Goal: Transaction & Acquisition: Purchase product/service

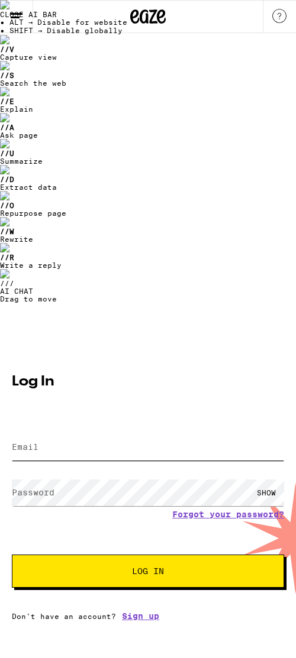
type input "[EMAIL_ADDRESS][DOMAIN_NAME]"
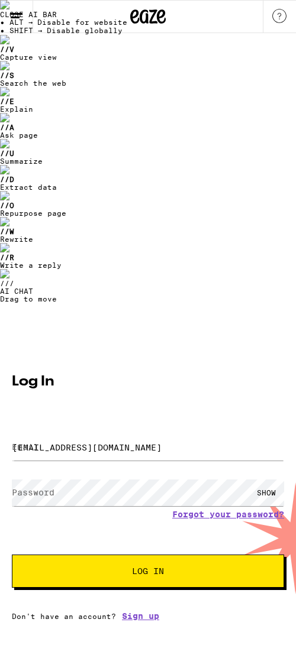
click at [153, 555] on button "Log In" at bounding box center [148, 571] width 272 height 33
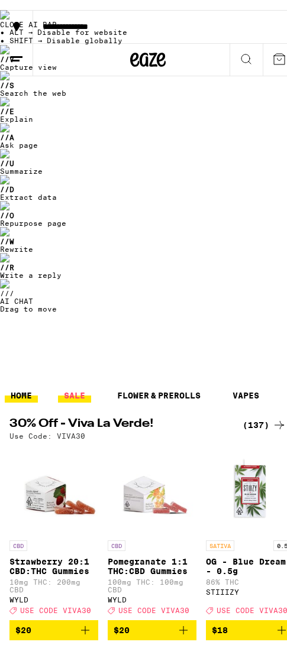
click at [79, 378] on link "SALE" at bounding box center [74, 385] width 33 height 14
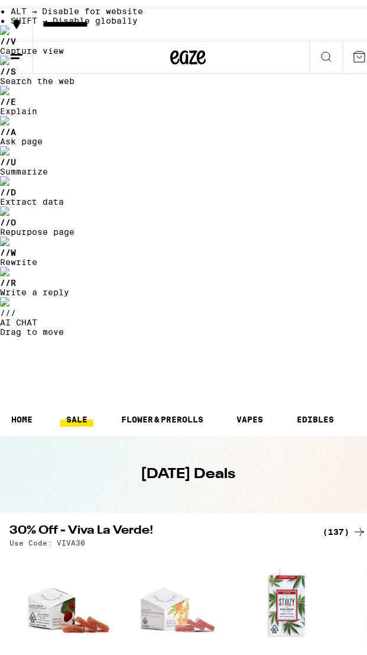
scroll to position [212, 0]
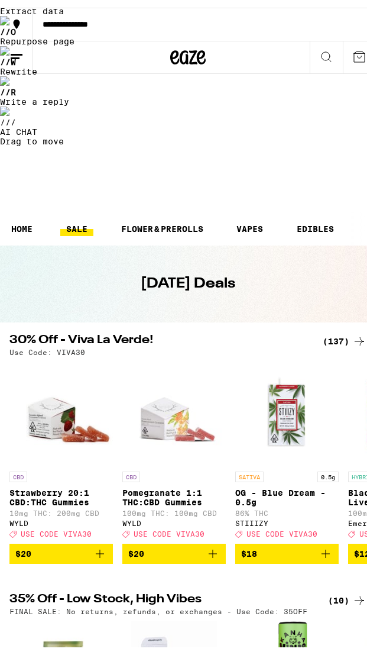
click at [339, 585] on div "(10)" at bounding box center [347, 592] width 38 height 14
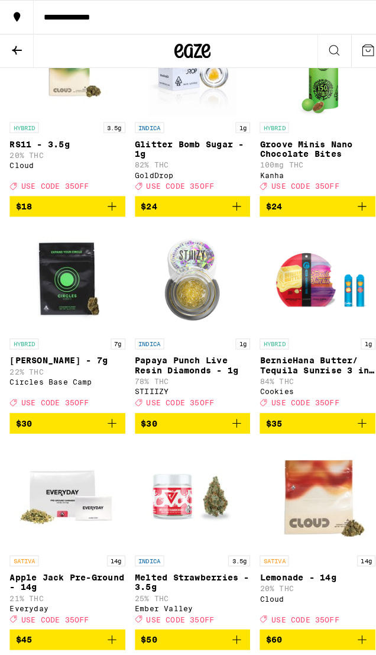
scroll to position [233, 0]
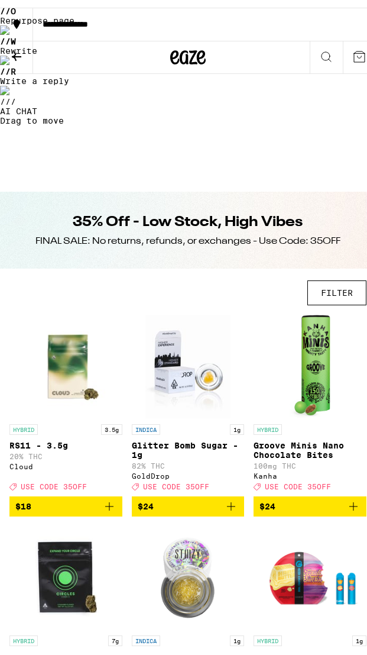
click at [292, 518] on img "Open page for BernieHana Butter/ Tequila Sunrise 3 in 1 AIO - 1g from Cookies" at bounding box center [310, 569] width 113 height 103
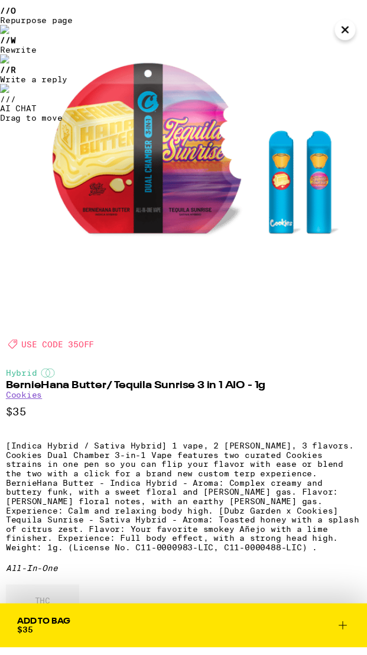
scroll to position [53, 0]
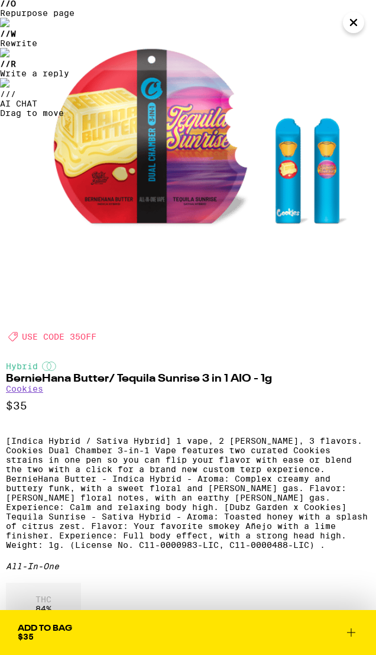
click at [347, 24] on icon "Close" at bounding box center [353, 23] width 14 height 18
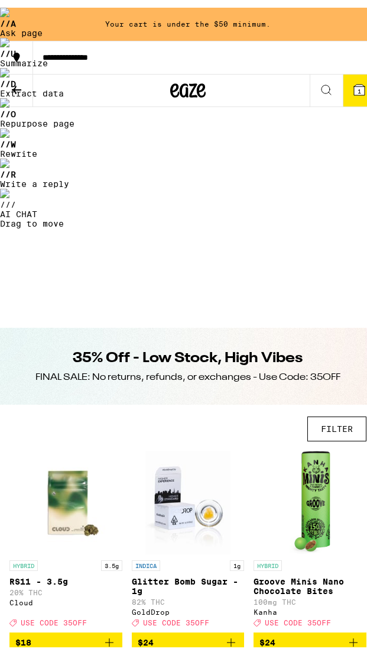
scroll to position [19, 0]
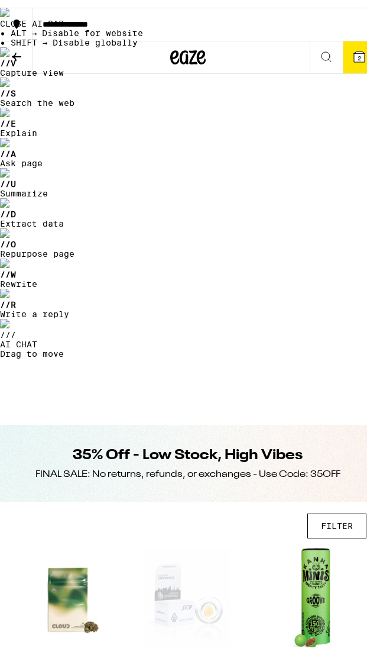
scroll to position [202, 0]
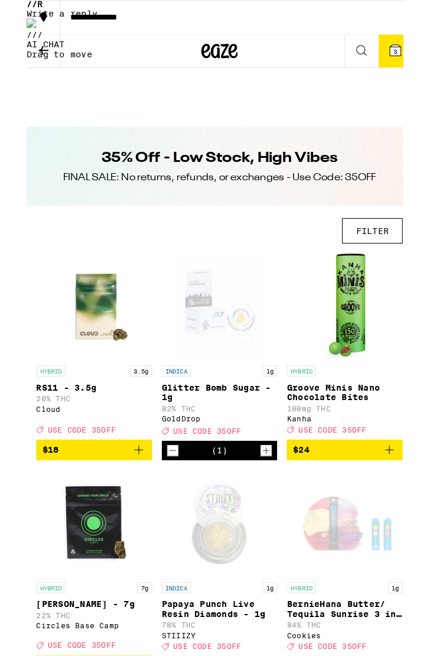
scroll to position [28, 0]
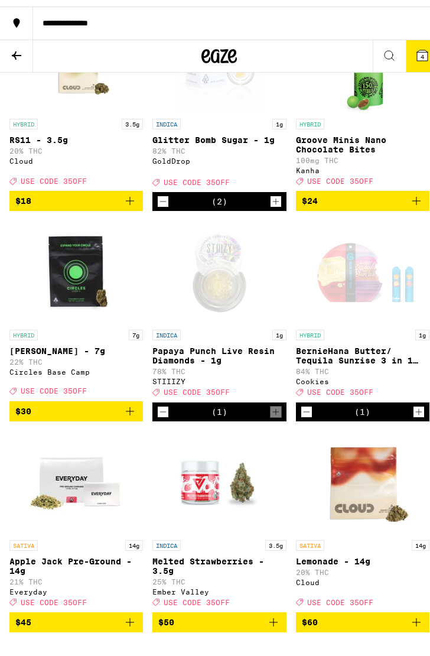
scroll to position [0, 0]
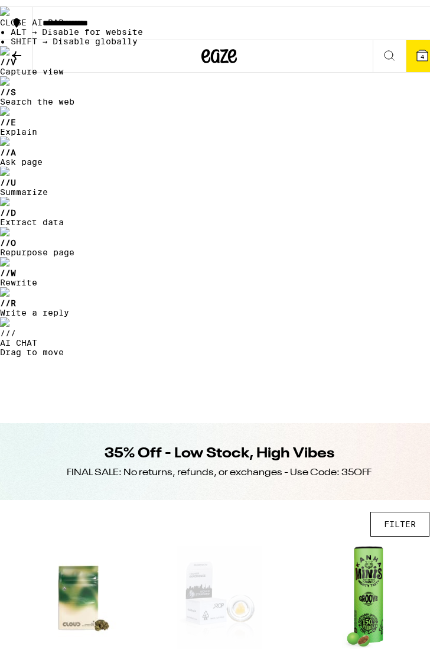
click at [21, 48] on icon at bounding box center [16, 49] width 14 height 14
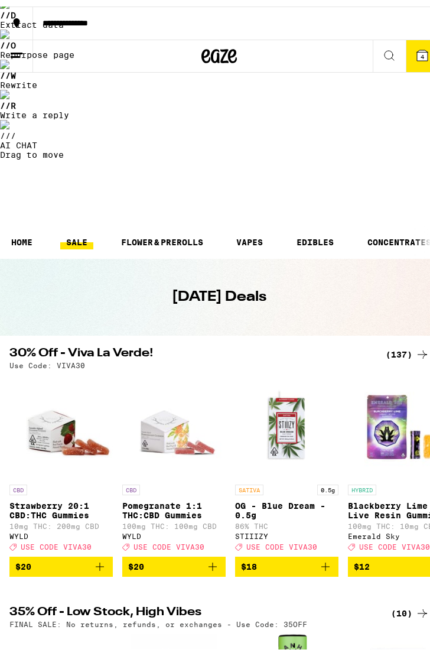
scroll to position [99, 0]
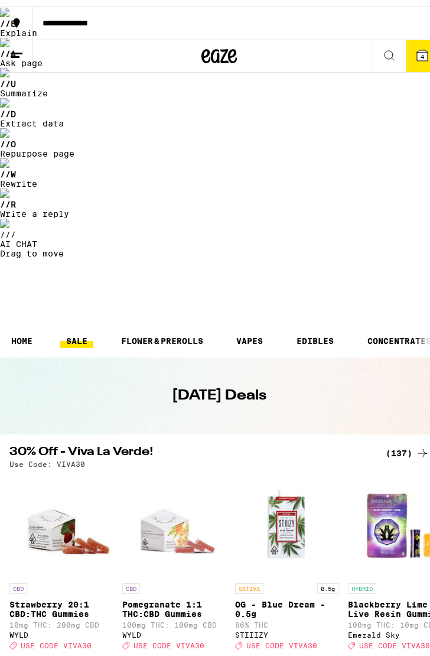
click at [401, 454] on div "Use Code: VIVA30" at bounding box center [219, 458] width 420 height 8
click at [401, 440] on div "(137)" at bounding box center [408, 447] width 44 height 14
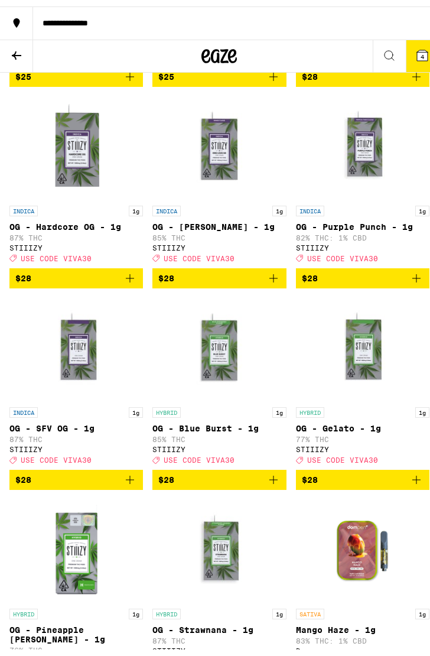
scroll to position [7336, 0]
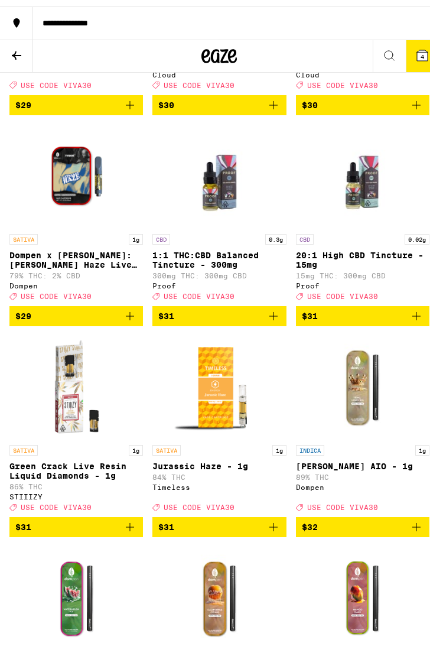
click at [362, 329] on img "Open page for King Louis XIII AIO - 1g from Dompen" at bounding box center [362, 380] width 103 height 103
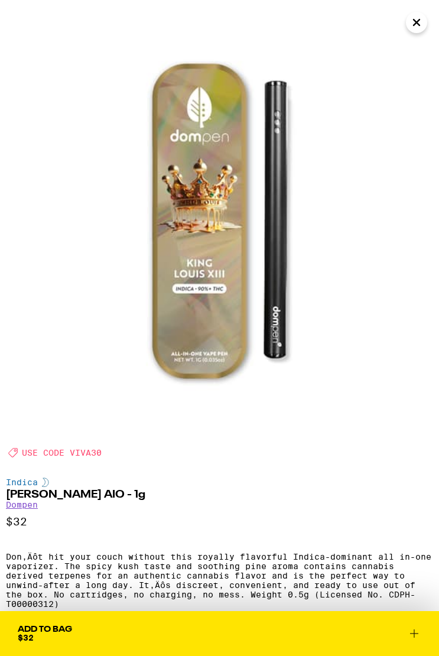
scroll to position [76, 0]
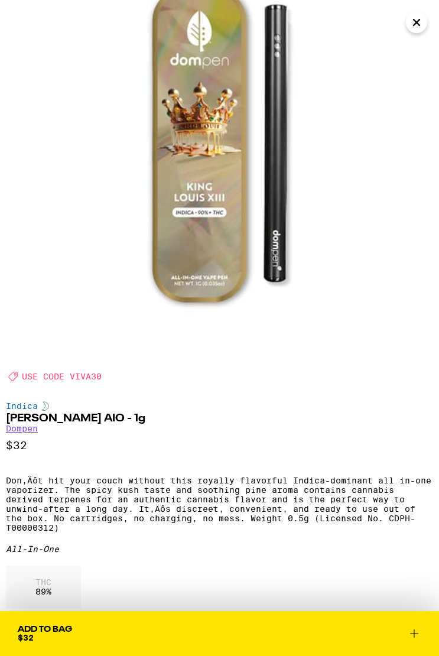
click at [422, 24] on icon "Close" at bounding box center [417, 23] width 14 height 18
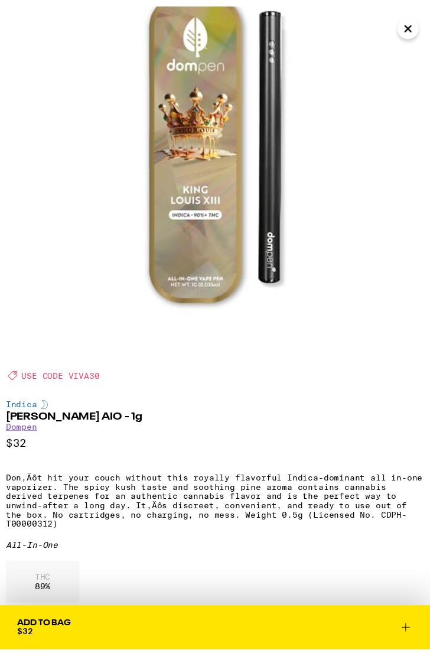
scroll to position [7336, 0]
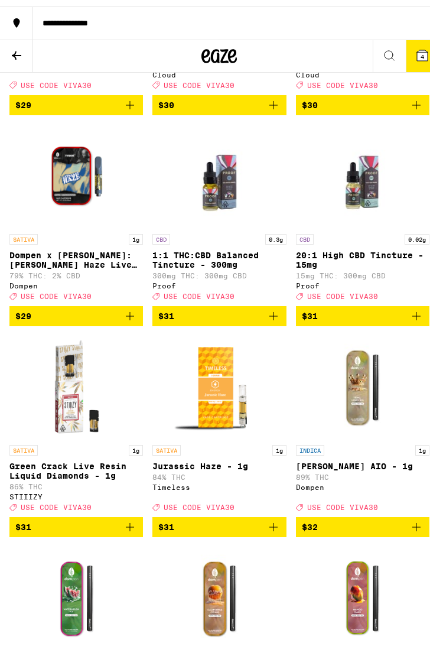
click at [410, 514] on icon "Add to bag" at bounding box center [417, 521] width 14 height 14
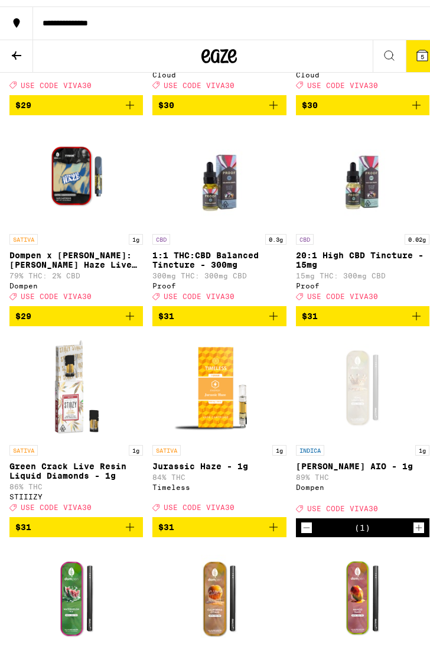
scroll to position [7472, 0]
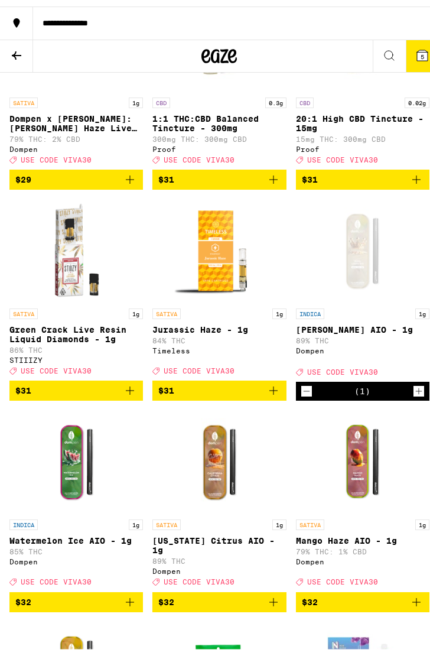
click at [127, 589] on icon "Add to bag" at bounding box center [130, 596] width 14 height 14
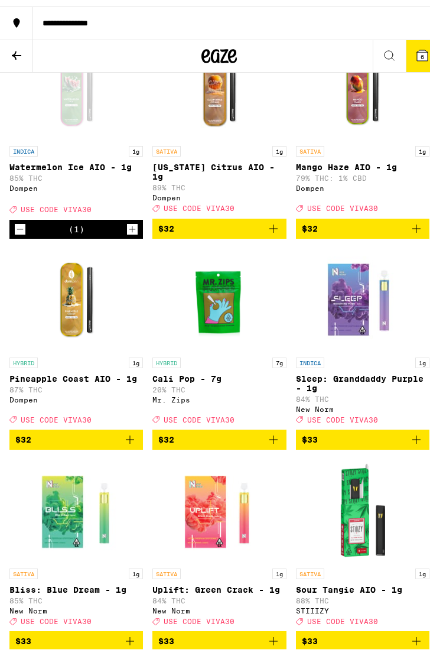
scroll to position [7854, 0]
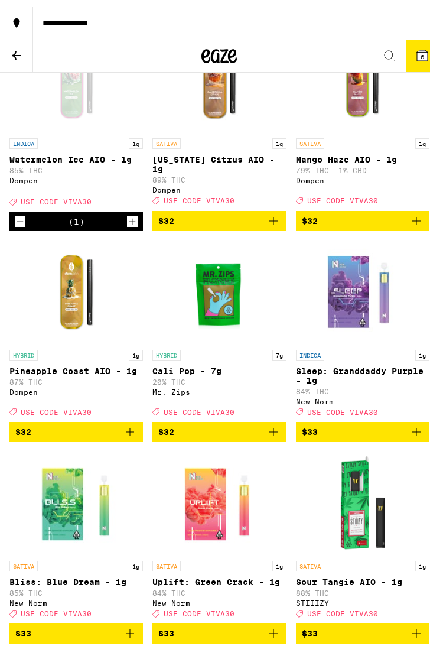
click at [413, 419] on icon "Add to bag" at bounding box center [417, 426] width 14 height 14
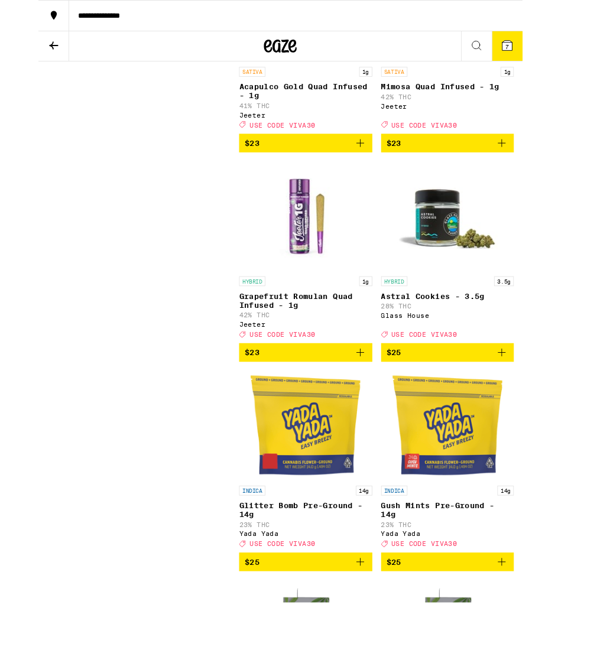
scroll to position [9521, 0]
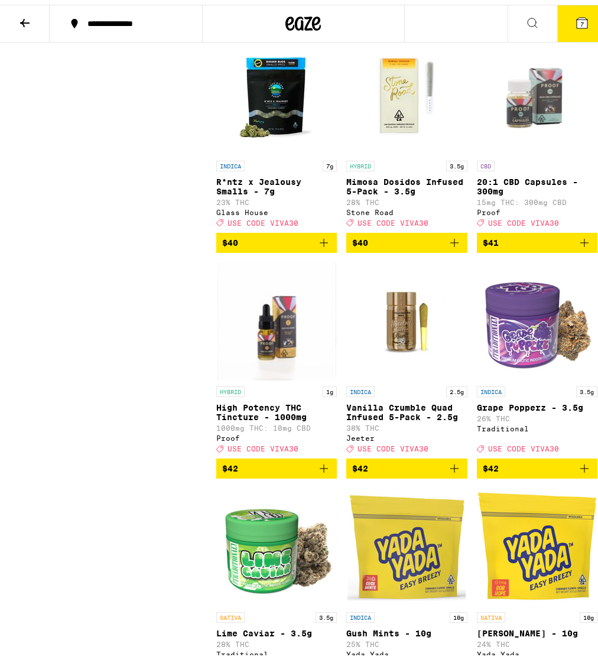
click at [561, 14] on button "7" at bounding box center [583, 19] width 50 height 37
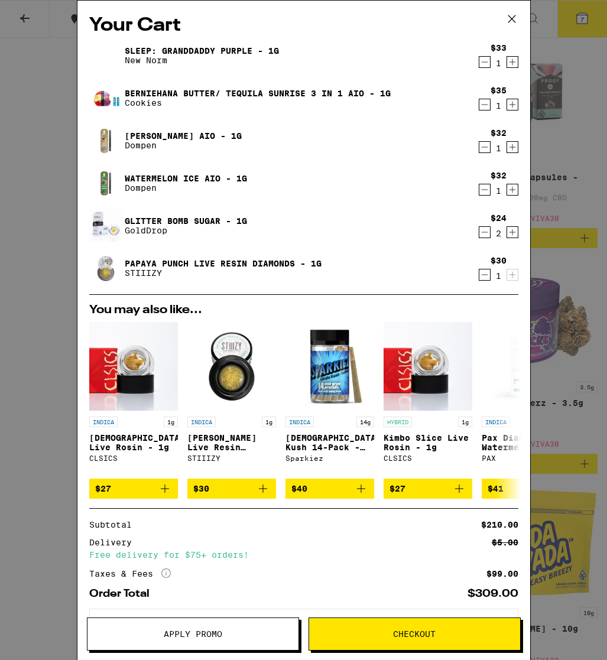
scroll to position [55, 0]
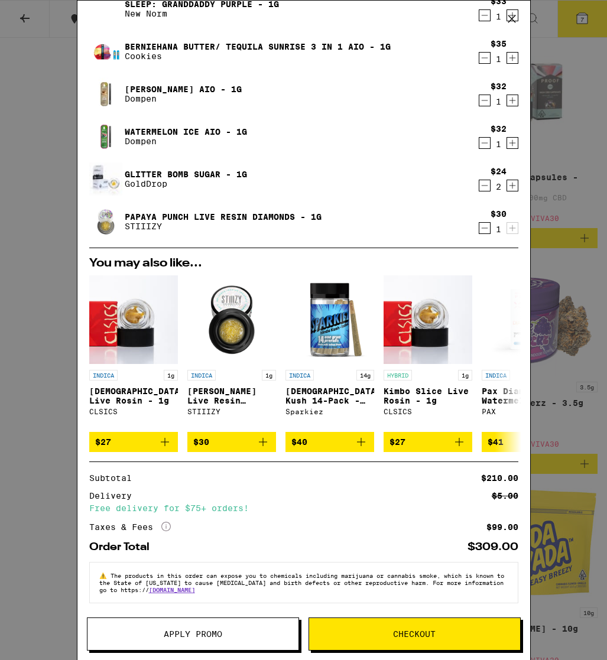
click at [577, 105] on div "Your Cart Sleep: Granddaddy Purple - 1g New Norm $33 1 BernieHana Butter/ Tequi…" at bounding box center [303, 330] width 607 height 660
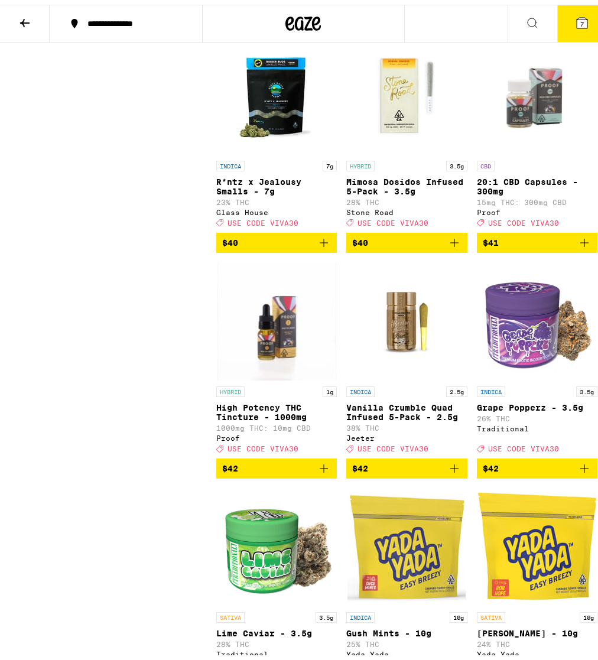
click at [564, 11] on button "7" at bounding box center [583, 19] width 50 height 37
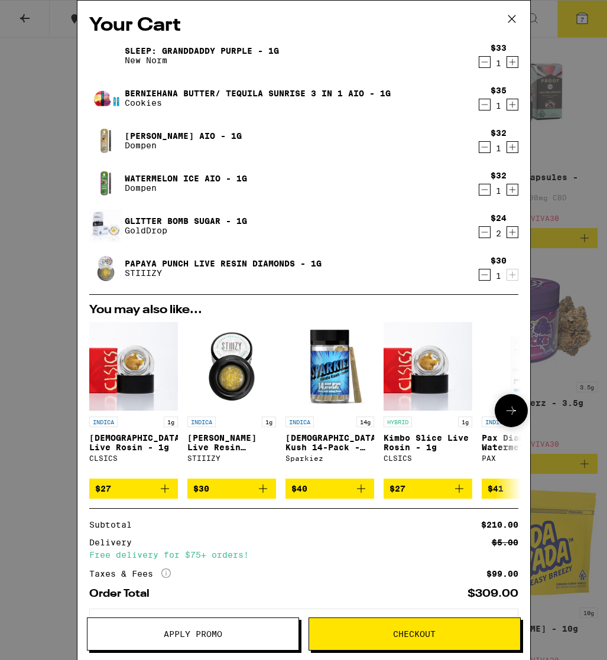
scroll to position [55, 0]
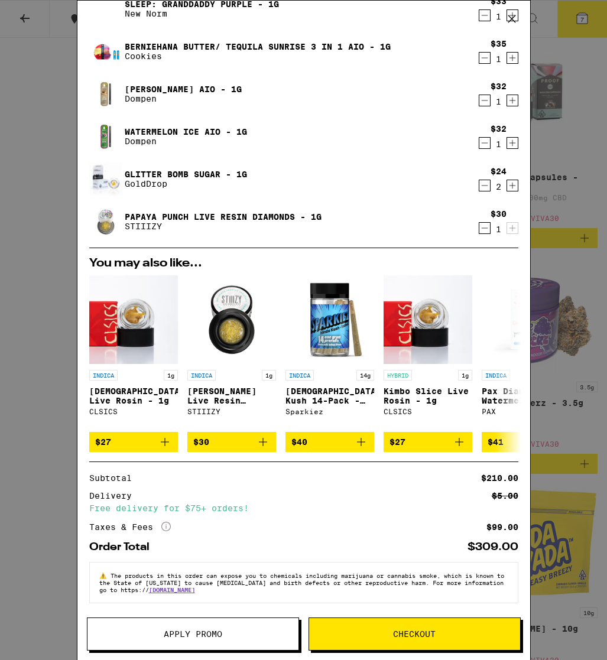
click at [206, 633] on span "Apply Promo" at bounding box center [193, 634] width 59 height 8
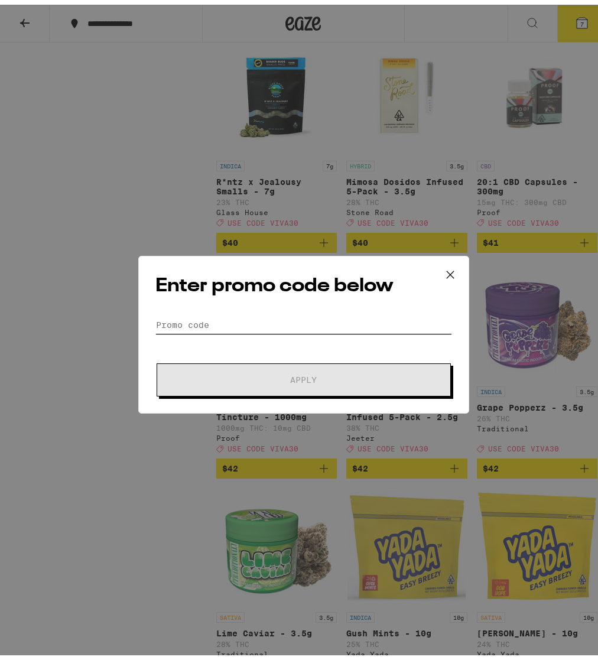
click at [245, 312] on input "Promo Code" at bounding box center [303, 321] width 297 height 18
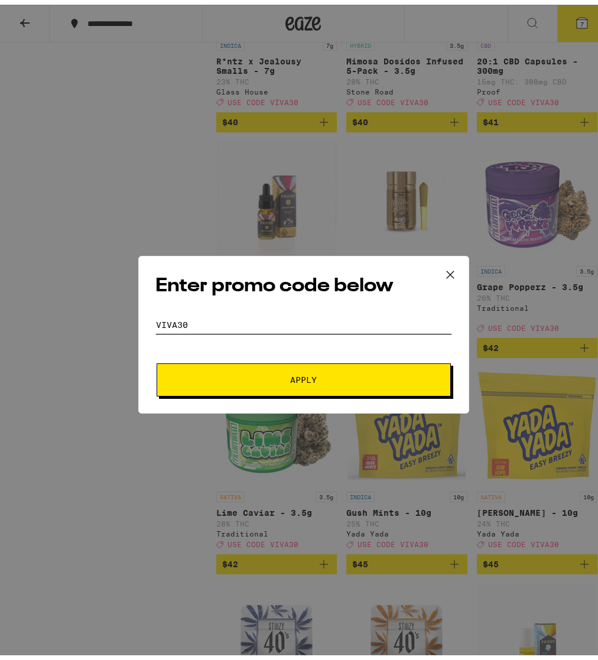
type input "VIVA30"
click at [310, 374] on span "Apply" at bounding box center [303, 375] width 27 height 8
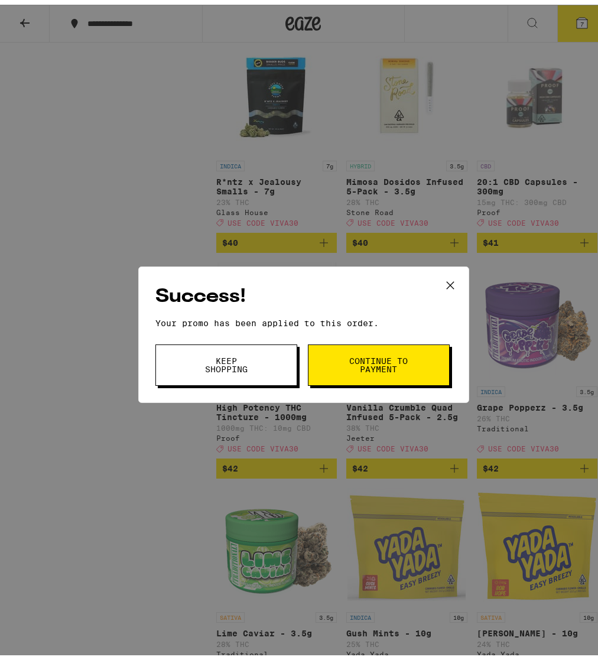
click at [236, 364] on span "Keep Shopping" at bounding box center [226, 360] width 60 height 17
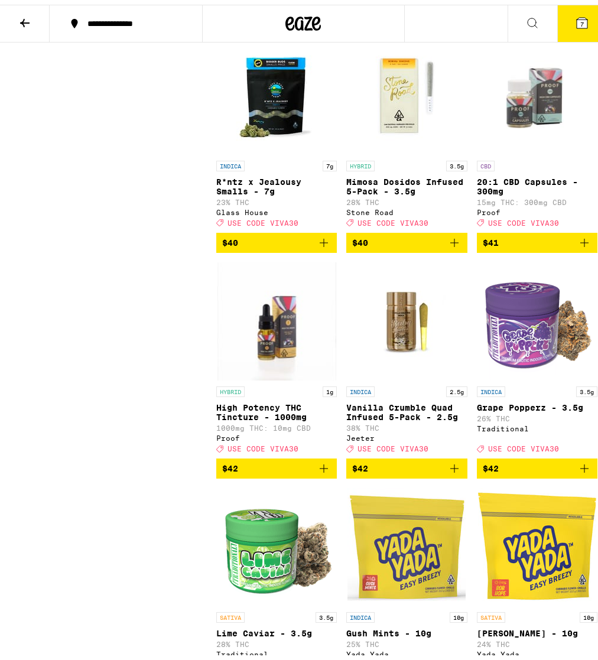
click at [585, 16] on button "7" at bounding box center [583, 19] width 50 height 37
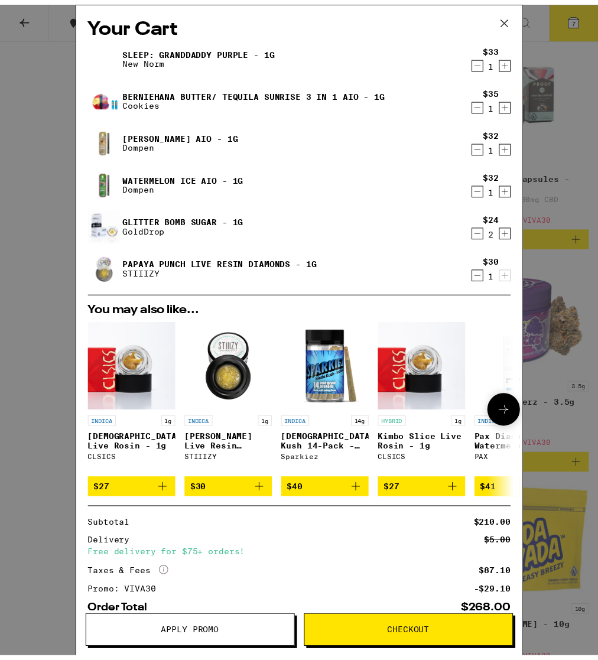
scroll to position [73, 0]
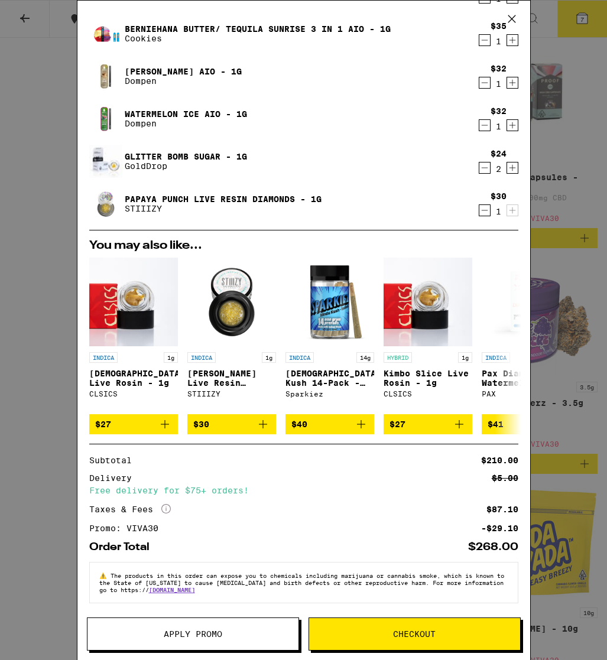
click at [572, 133] on div "Your Cart Sleep: Granddaddy Purple - 1g New Norm $33 1 BernieHana Butter/ Tequi…" at bounding box center [303, 330] width 607 height 660
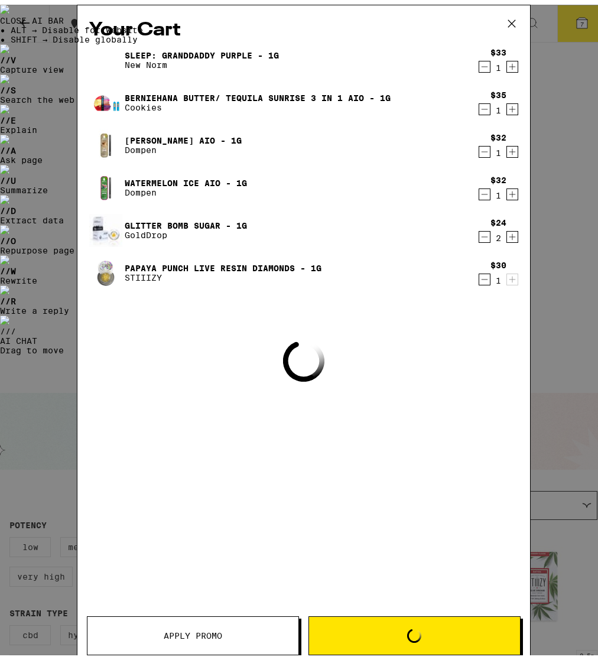
scroll to position [9521, 0]
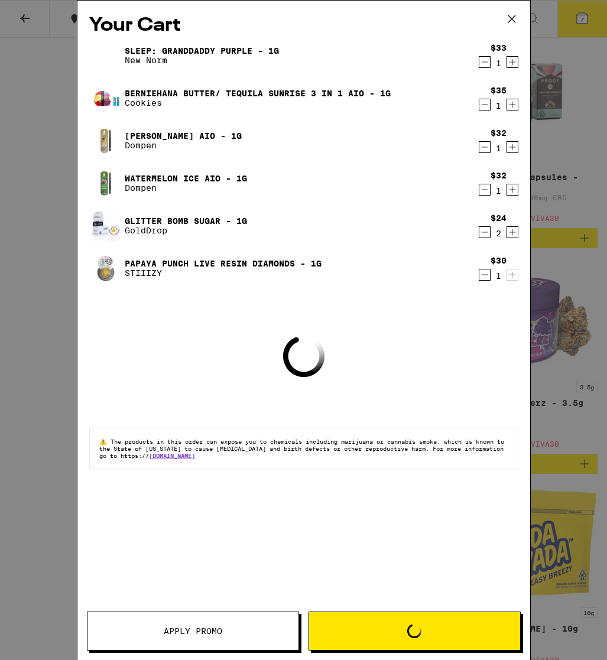
click at [566, 72] on div "Your Cart Sleep: Granddaddy Purple - 1g New Norm $33 1 BernieHana Butter/ Tequi…" at bounding box center [303, 330] width 607 height 660
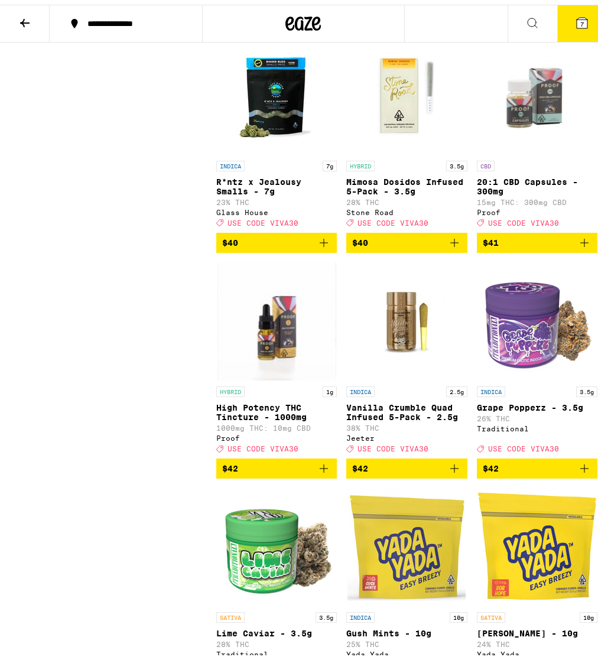
click at [34, 11] on button at bounding box center [25, 19] width 50 height 37
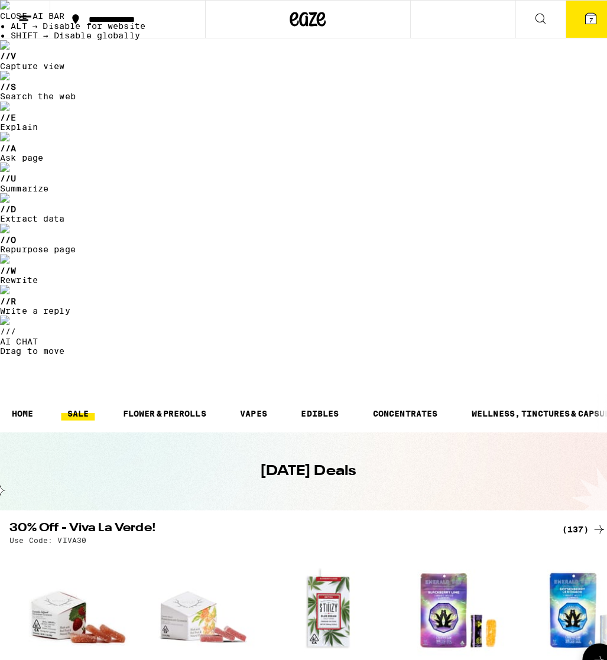
scroll to position [192, 0]
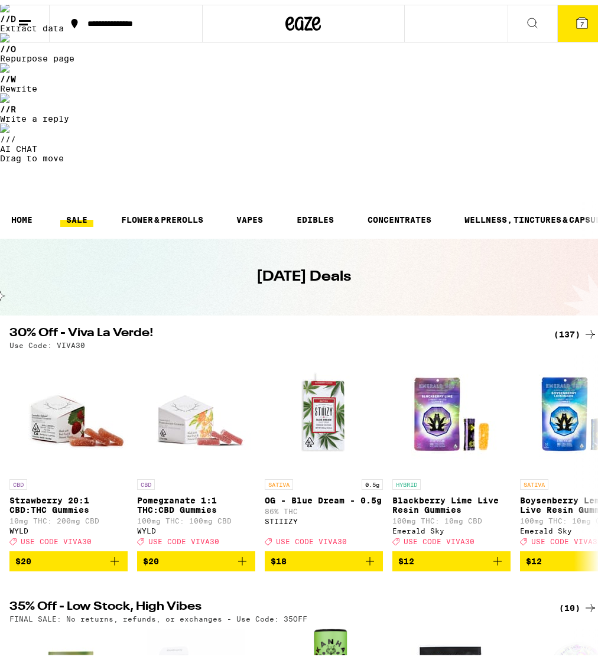
click at [575, 16] on icon at bounding box center [582, 18] width 14 height 14
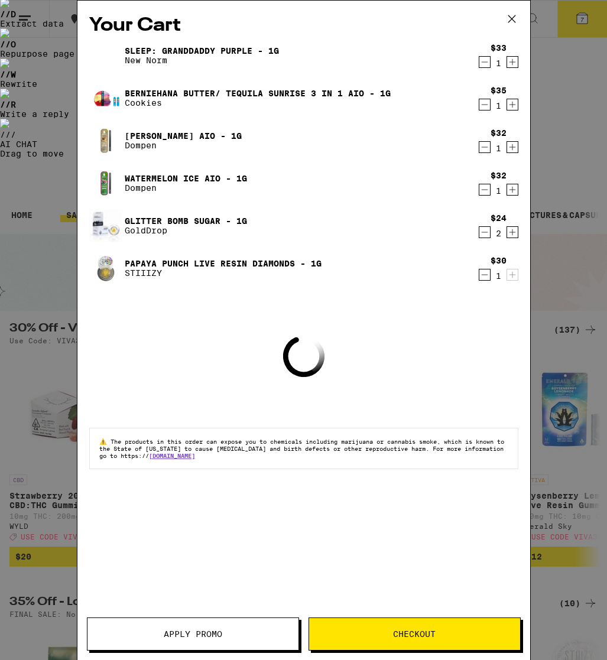
click at [205, 626] on button "Apply Promo" at bounding box center [193, 634] width 212 height 33
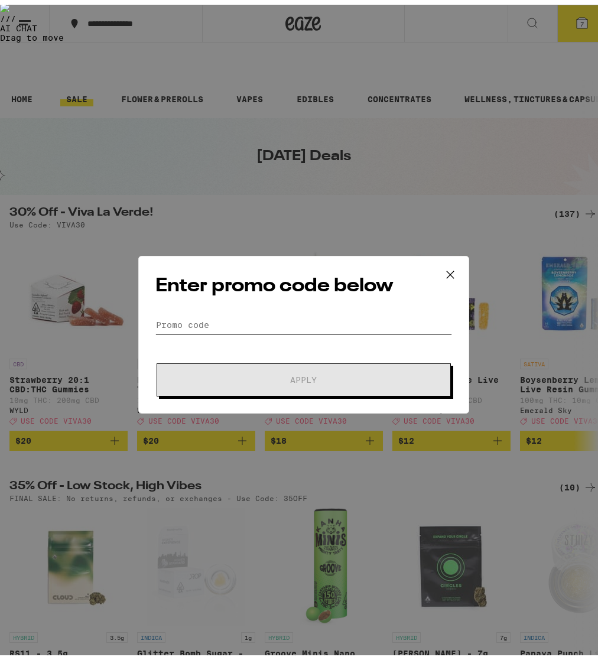
click at [248, 315] on input "Promo Code" at bounding box center [303, 321] width 297 height 18
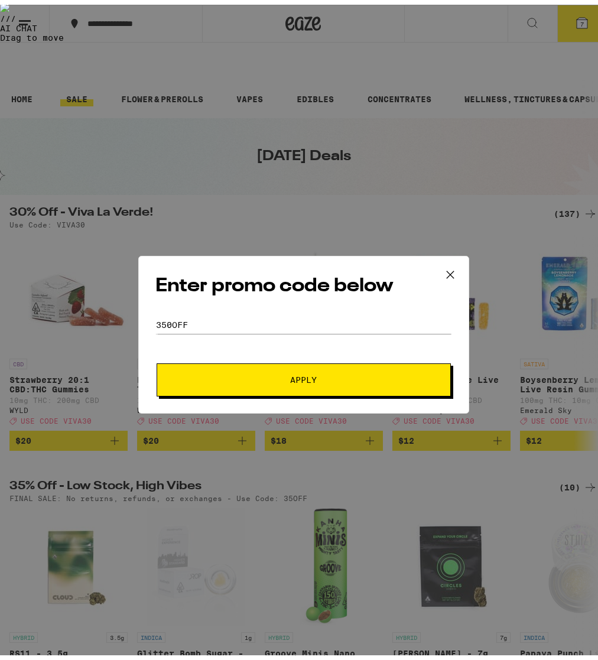
click at [310, 367] on button "Apply" at bounding box center [304, 375] width 294 height 33
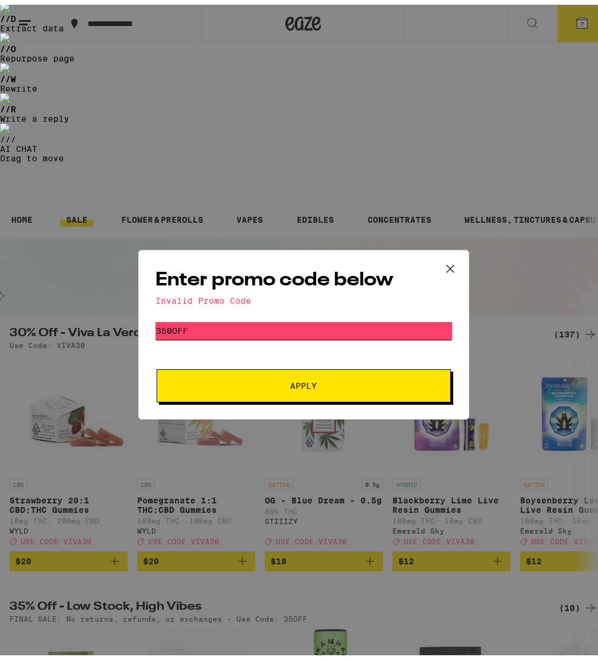
click at [158, 329] on input "350off" at bounding box center [303, 327] width 297 height 18
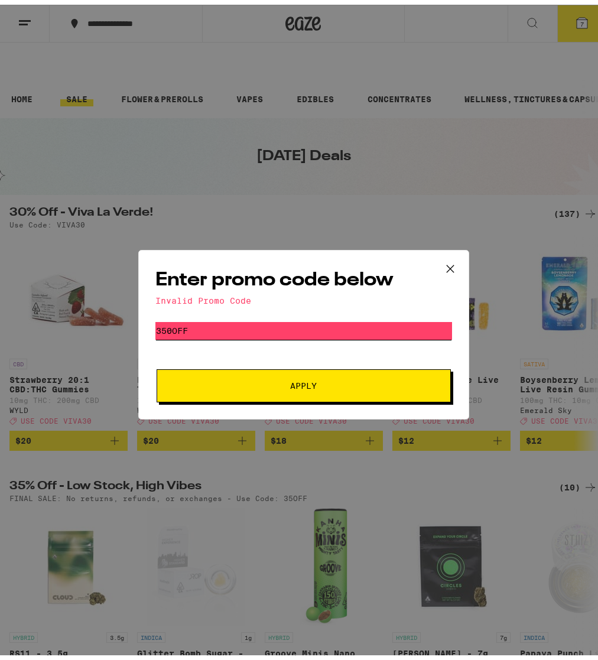
click at [166, 327] on input "350off" at bounding box center [303, 327] width 297 height 18
type input "35off"
click at [265, 381] on span "Apply" at bounding box center [303, 381] width 213 height 8
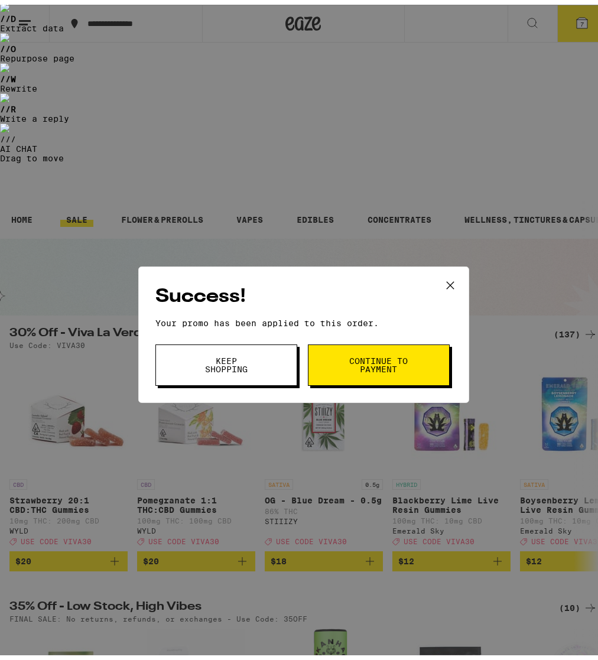
click at [276, 362] on button "Keep Shopping" at bounding box center [226, 360] width 142 height 41
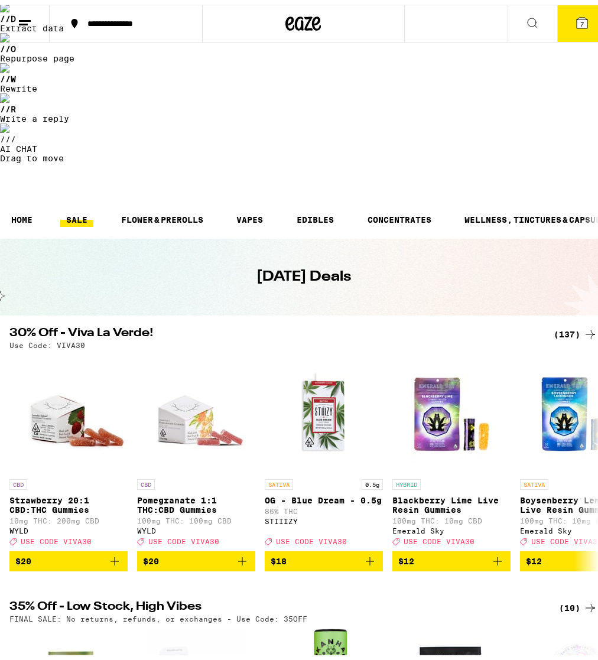
click at [566, 26] on button "7" at bounding box center [583, 19] width 50 height 37
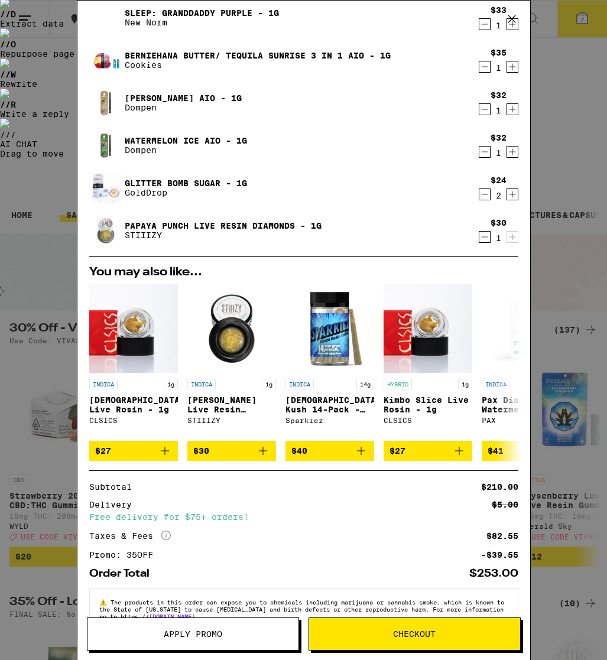
scroll to position [6, 0]
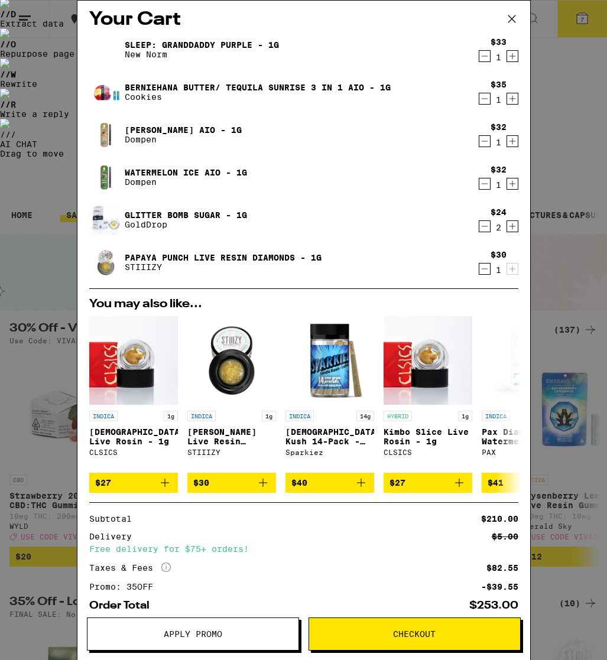
click at [507, 229] on icon "Increment" at bounding box center [512, 226] width 11 height 14
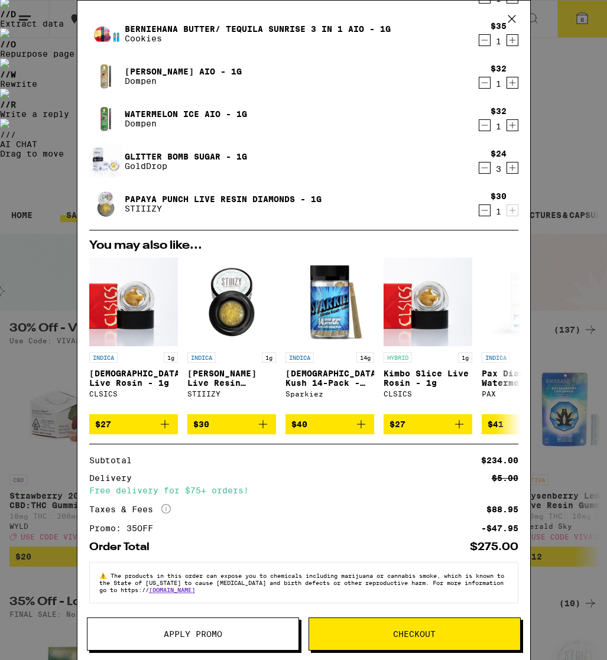
click at [227, 624] on button "Apply Promo" at bounding box center [193, 634] width 212 height 33
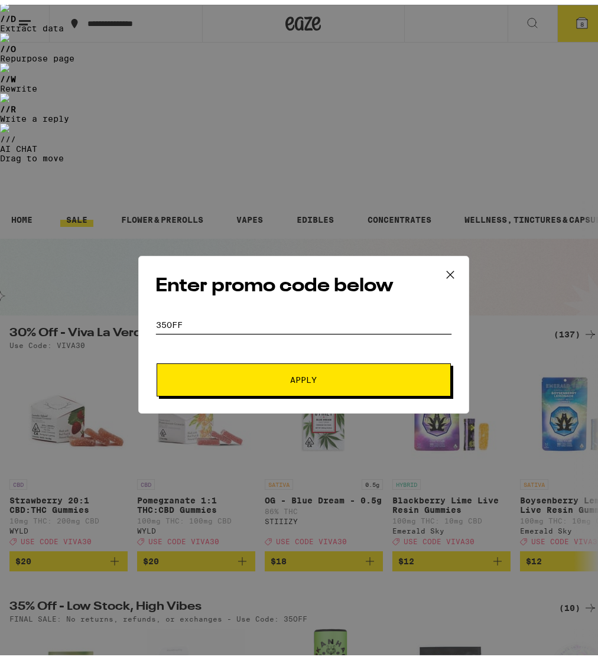
click at [259, 318] on input "35off" at bounding box center [303, 321] width 297 height 18
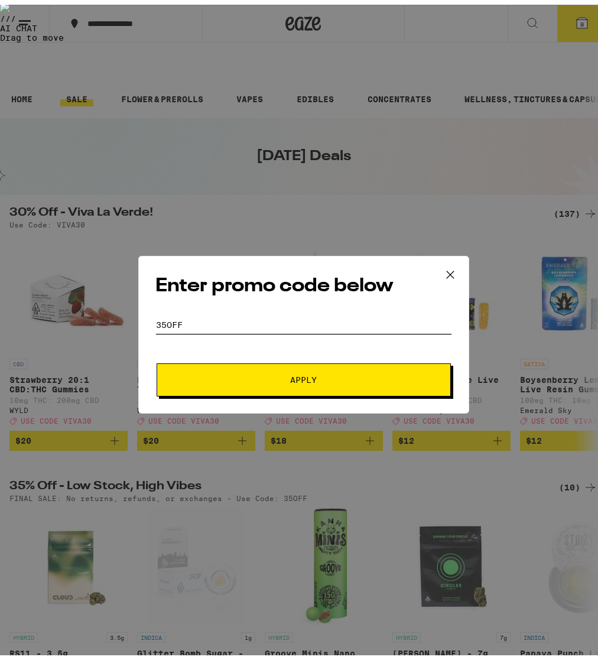
click at [259, 318] on input "35off" at bounding box center [303, 321] width 297 height 18
type input "I"
type input "viva30"
click at [325, 379] on span "Apply" at bounding box center [303, 375] width 213 height 8
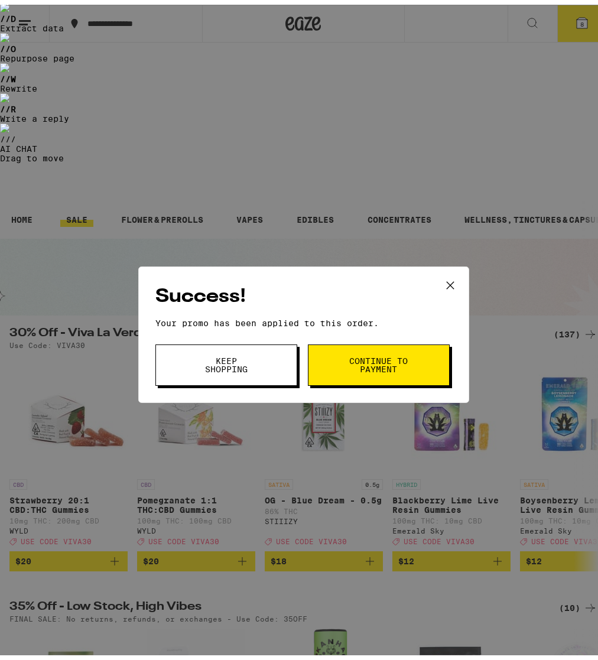
click at [223, 366] on span "Keep Shopping" at bounding box center [226, 360] width 60 height 17
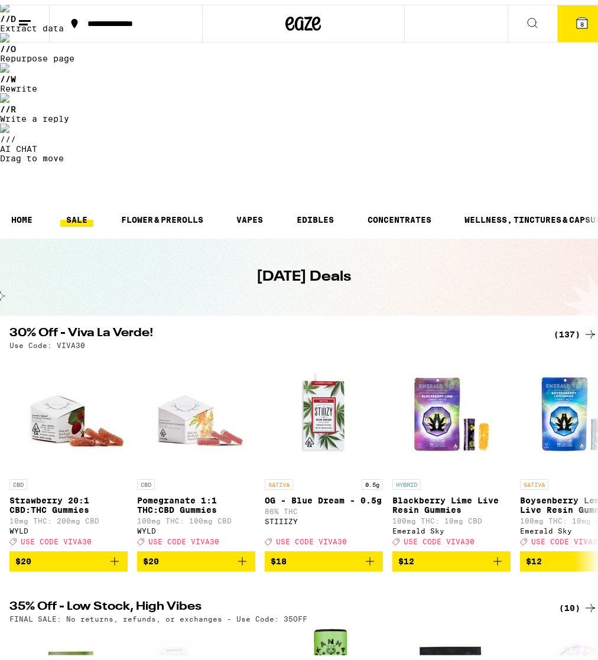
click at [579, 17] on icon at bounding box center [582, 18] width 14 height 14
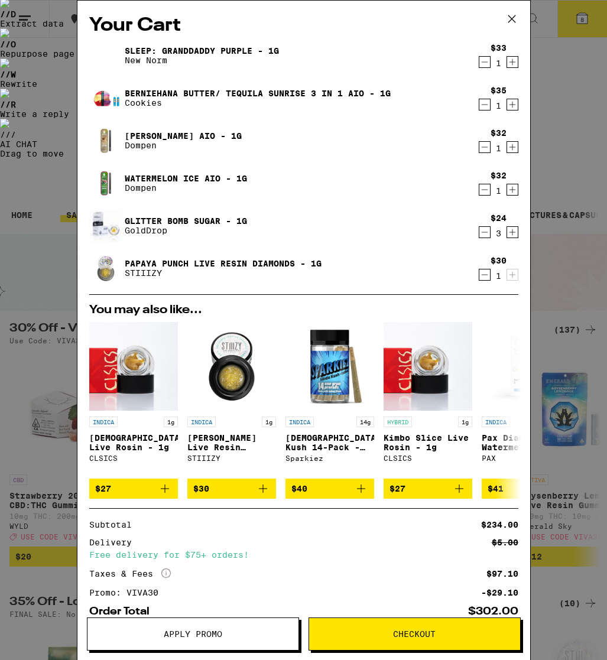
click at [513, 20] on icon at bounding box center [512, 19] width 18 height 18
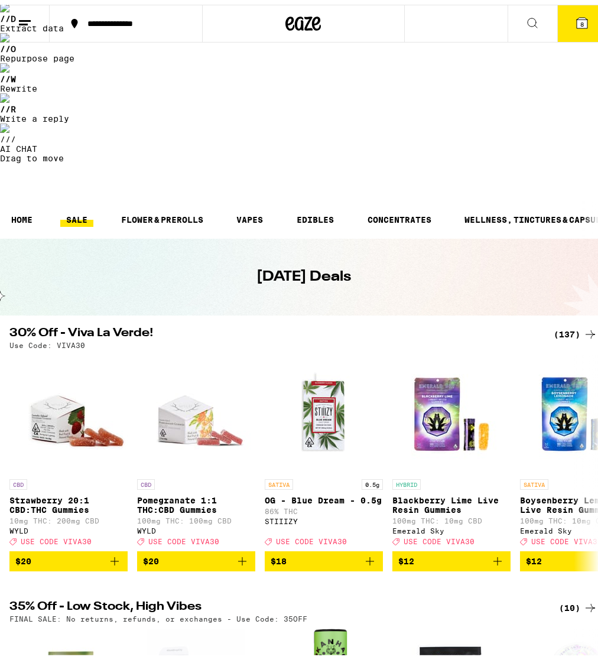
click at [559, 597] on div "(10)" at bounding box center [578, 604] width 38 height 14
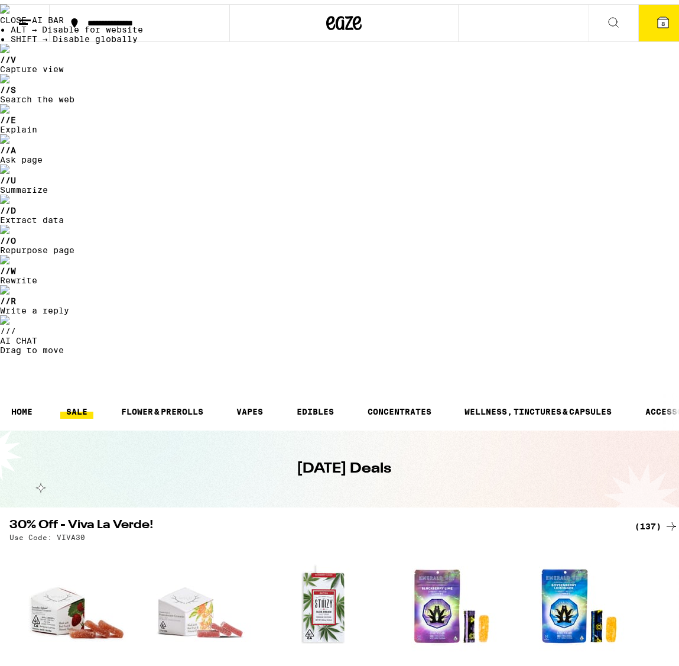
click at [649, 515] on div "(137)" at bounding box center [657, 522] width 44 height 14
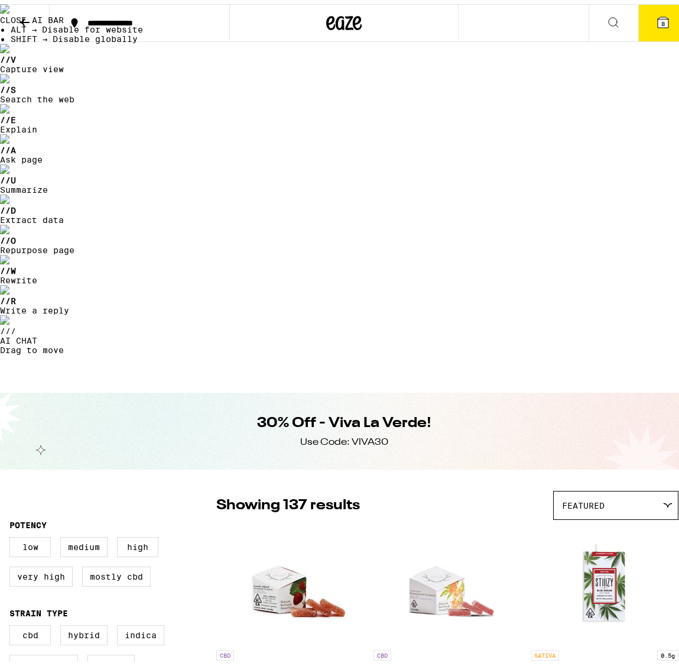
click at [623, 487] on div "Featured" at bounding box center [616, 501] width 124 height 28
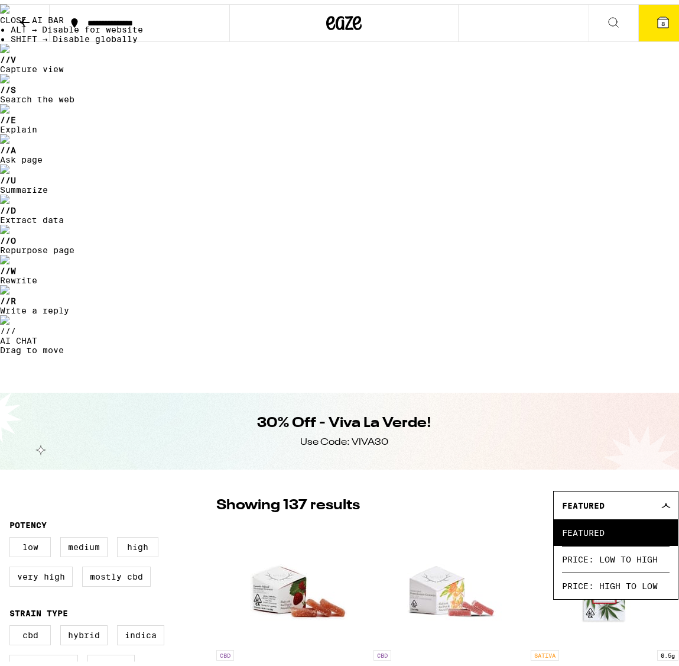
drag, startPoint x: 474, startPoint y: 166, endPoint x: 237, endPoint y: 378, distance: 318.2
click at [474, 487] on div "Showing 137 results Featured Featured Price: Low to High Price: High to Low" at bounding box center [447, 501] width 462 height 29
checkbox input "true"
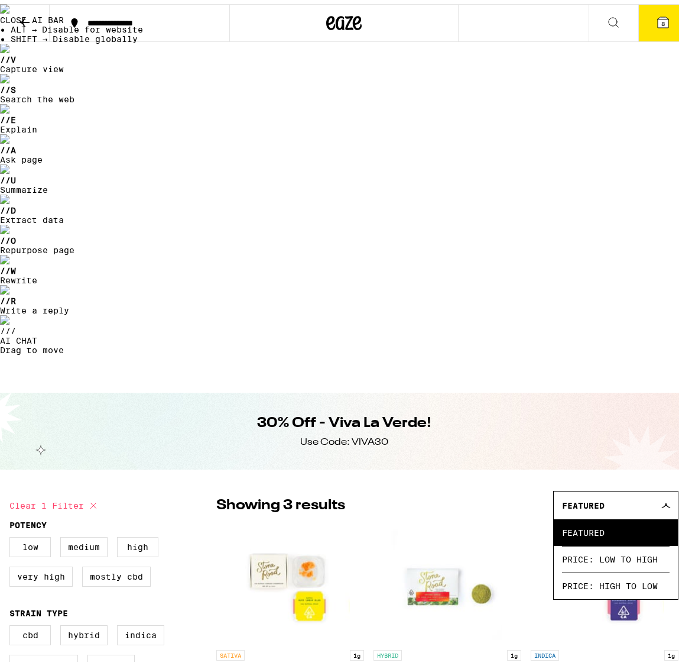
click at [479, 487] on div "Showing 3 results Featured Featured Price: Low to High Price: High to Low" at bounding box center [447, 501] width 462 height 29
click at [653, 487] on div "Featured" at bounding box center [616, 501] width 124 height 28
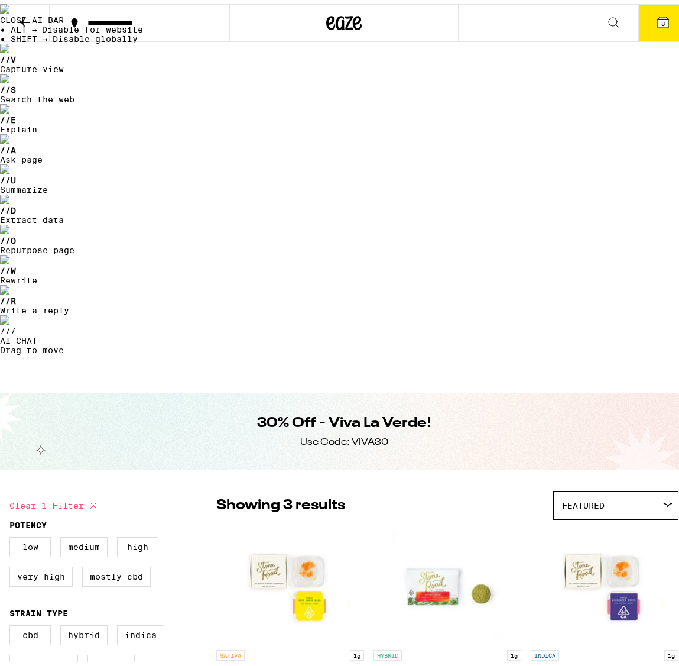
click at [666, 487] on div "Showing 3 results Featured Featured Price: Low to High Price: High to Low SATIV…" at bounding box center [447, 617] width 462 height 260
click at [660, 27] on button "9" at bounding box center [664, 19] width 50 height 37
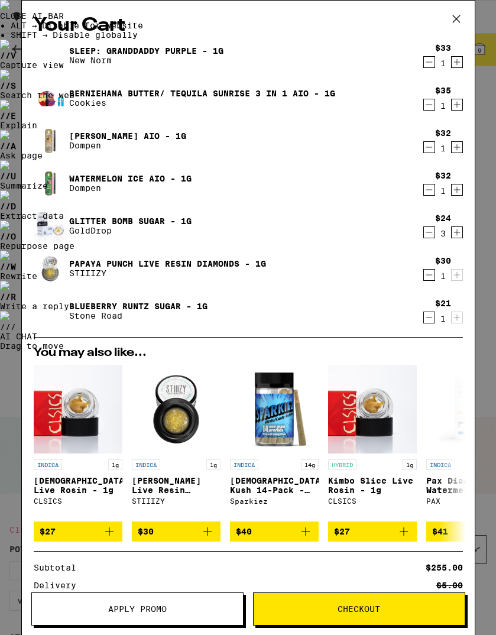
click at [424, 320] on icon "Decrement" at bounding box center [429, 317] width 11 height 14
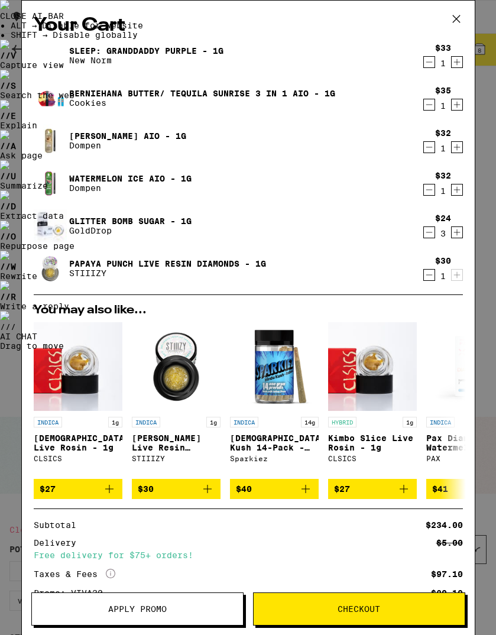
click at [424, 275] on icon "Decrement" at bounding box center [429, 275] width 11 height 14
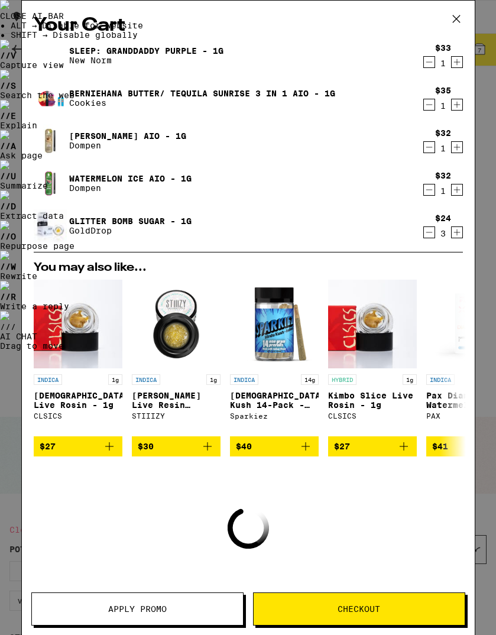
click at [424, 148] on icon "Decrement" at bounding box center [429, 147] width 11 height 14
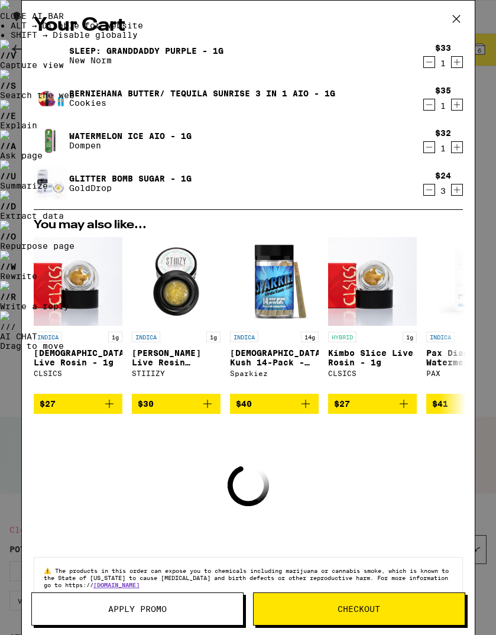
click at [424, 146] on icon "Decrement" at bounding box center [429, 147] width 11 height 14
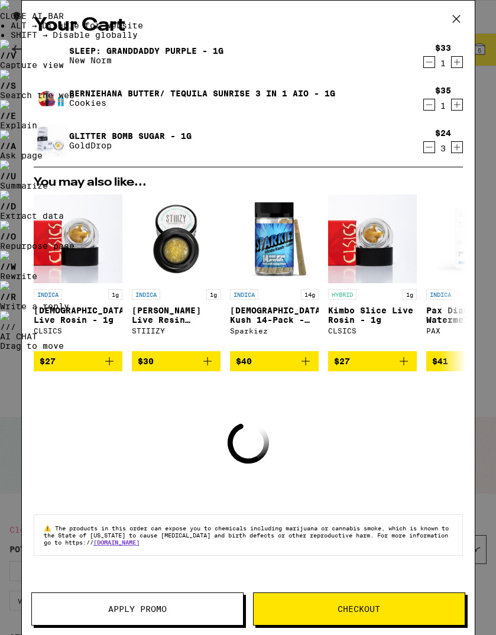
click at [427, 59] on icon "Decrement" at bounding box center [429, 62] width 11 height 14
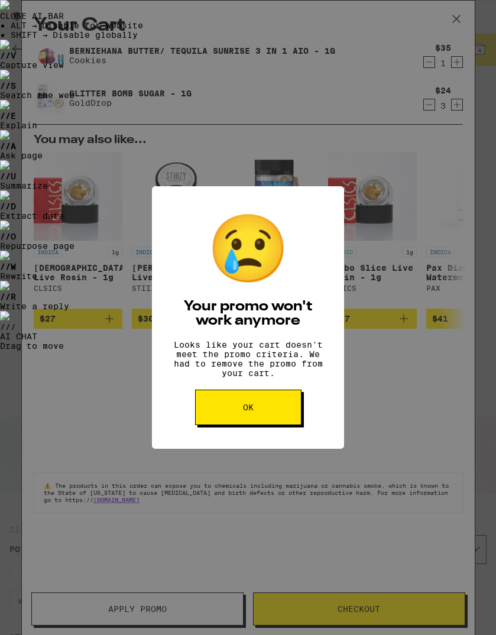
click at [280, 417] on button "OK" at bounding box center [248, 407] width 106 height 35
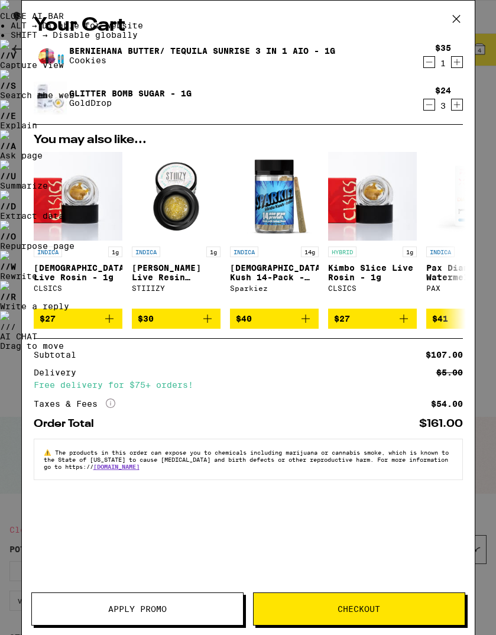
click at [459, 63] on icon "Increment" at bounding box center [456, 62] width 7 height 7
click at [453, 103] on icon "Increment" at bounding box center [457, 105] width 11 height 14
click at [462, 16] on icon at bounding box center [457, 19] width 18 height 18
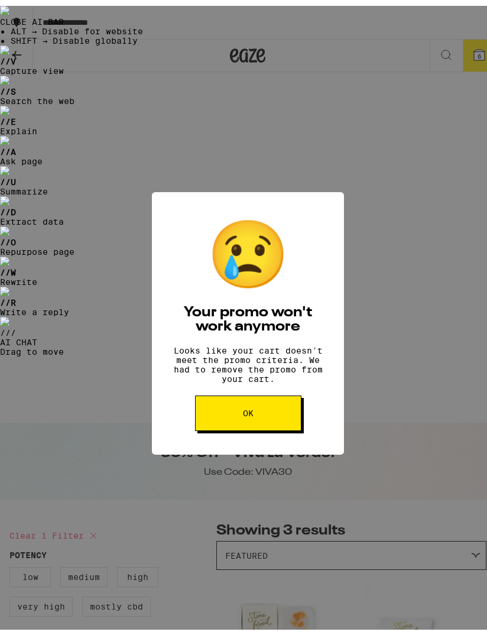
click at [14, 52] on div "😢 Your promo won't work anymore Looks like your cart doesn't meet the promo cri…" at bounding box center [248, 317] width 496 height 635
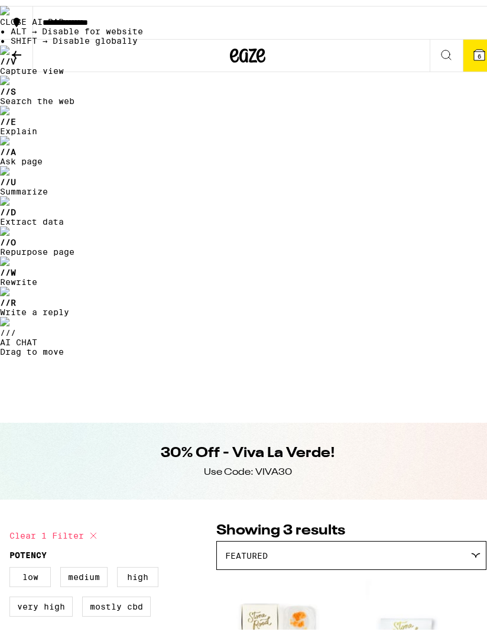
click at [11, 48] on icon at bounding box center [16, 49] width 14 height 14
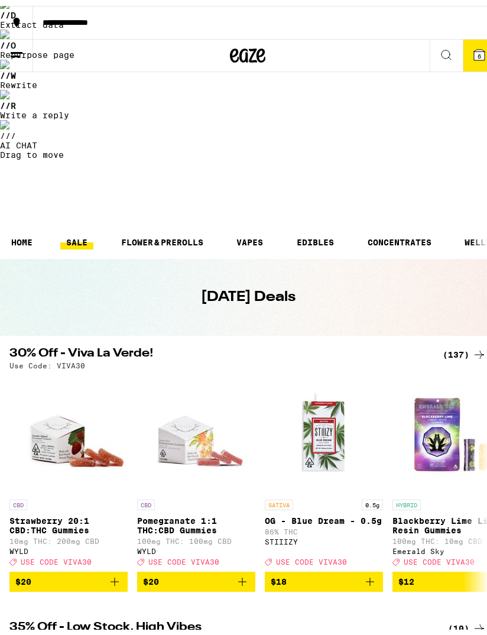
scroll to position [258, 0]
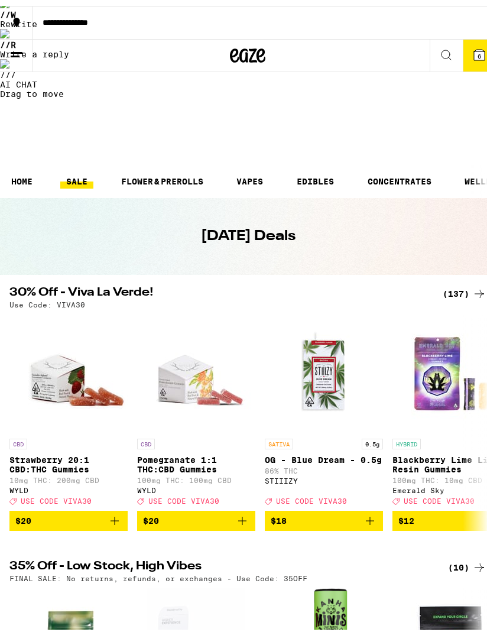
click at [461, 555] on div "(10)" at bounding box center [467, 562] width 38 height 14
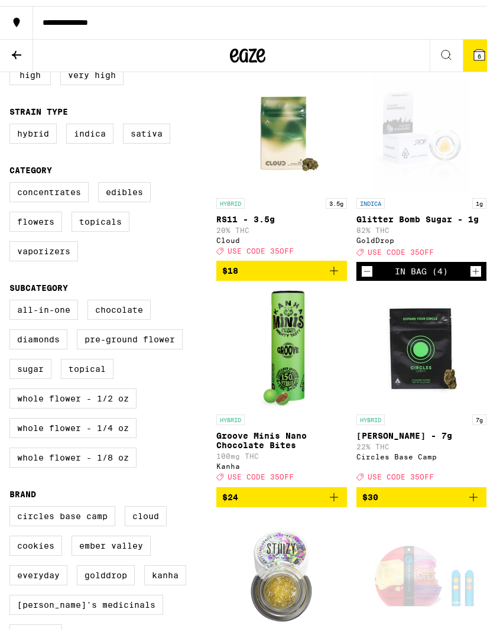
scroll to position [645, 0]
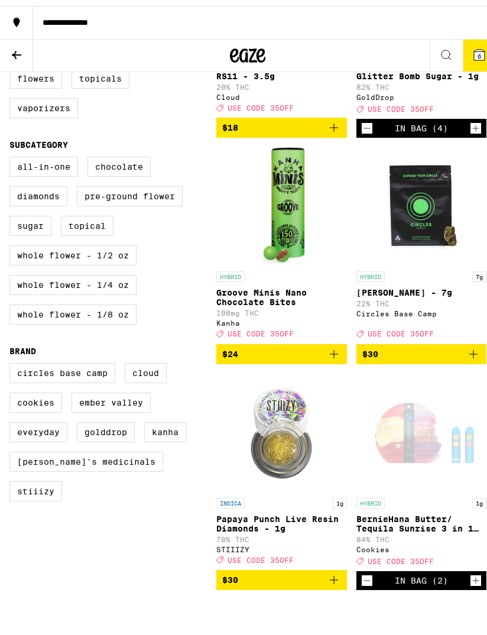
click at [328, 567] on icon "Add to bag" at bounding box center [334, 574] width 14 height 14
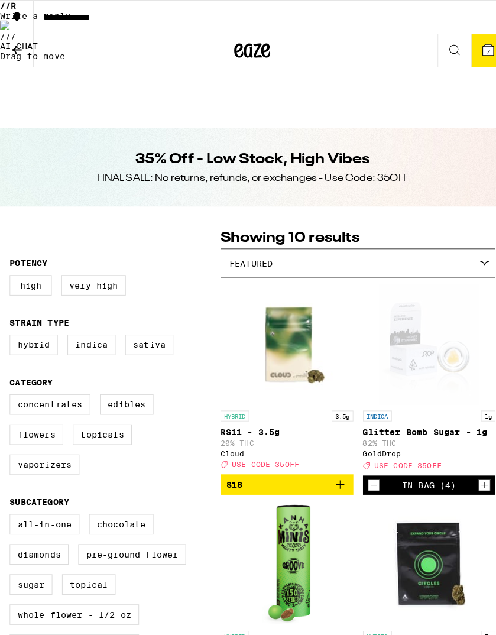
scroll to position [93, 0]
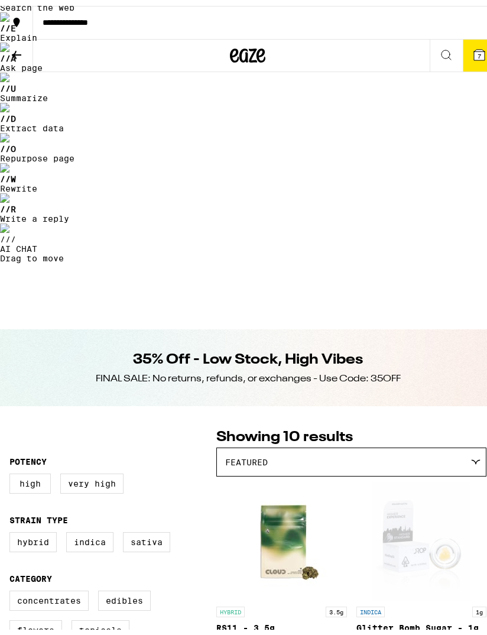
click at [477, 37] on button "7" at bounding box center [479, 50] width 33 height 32
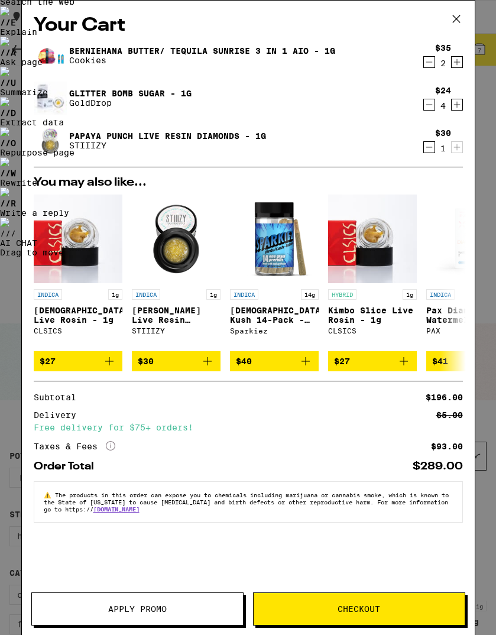
click at [204, 605] on span "Apply Promo" at bounding box center [137, 609] width 211 height 8
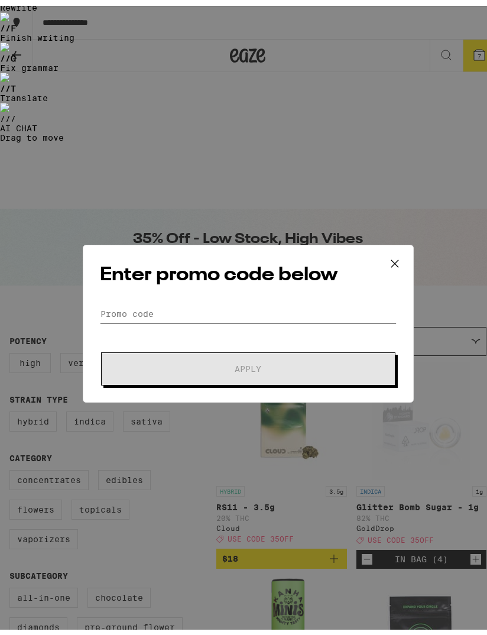
click at [166, 303] on input "Promo Code" at bounding box center [248, 308] width 297 height 18
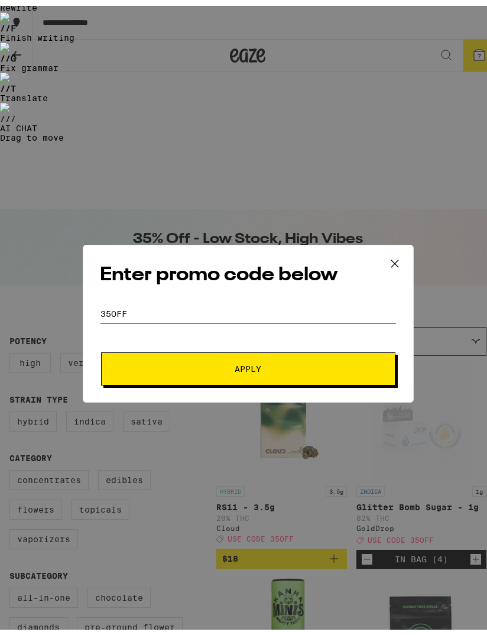
type input "35off"
click at [225, 365] on span "Apply" at bounding box center [248, 363] width 213 height 8
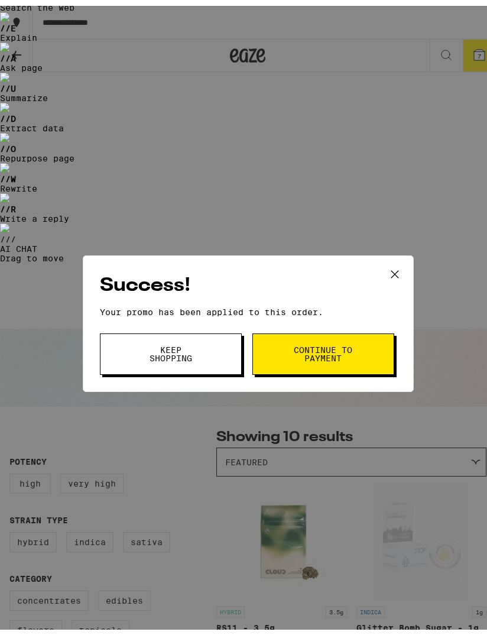
click at [209, 350] on button "Keep Shopping" at bounding box center [171, 348] width 142 height 41
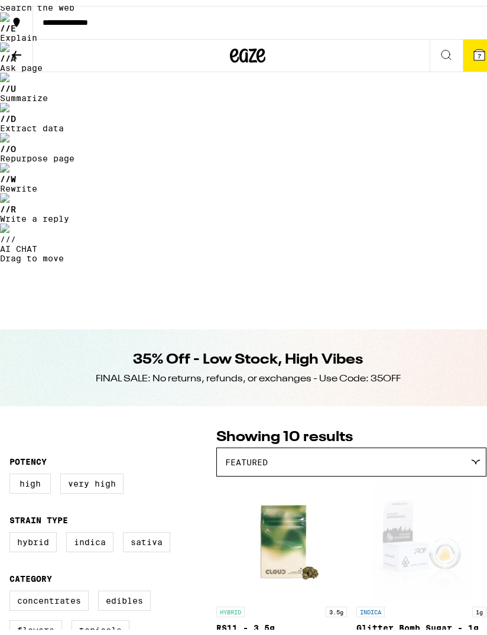
click at [469, 36] on button "7" at bounding box center [479, 50] width 33 height 32
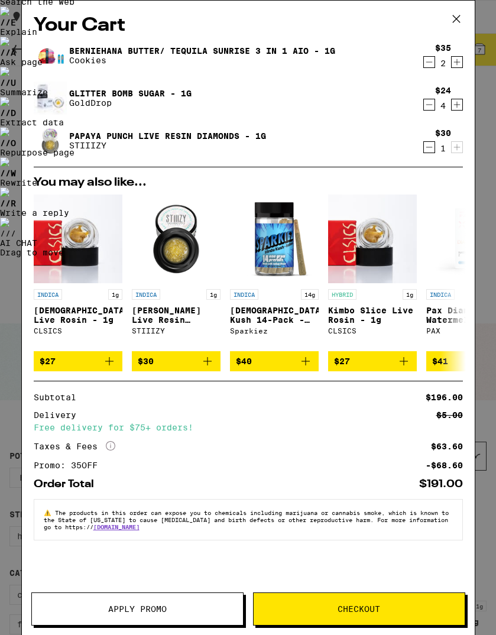
click at [461, 104] on icon "Increment" at bounding box center [457, 105] width 11 height 14
click at [338, 601] on button "Checkout" at bounding box center [359, 608] width 212 height 33
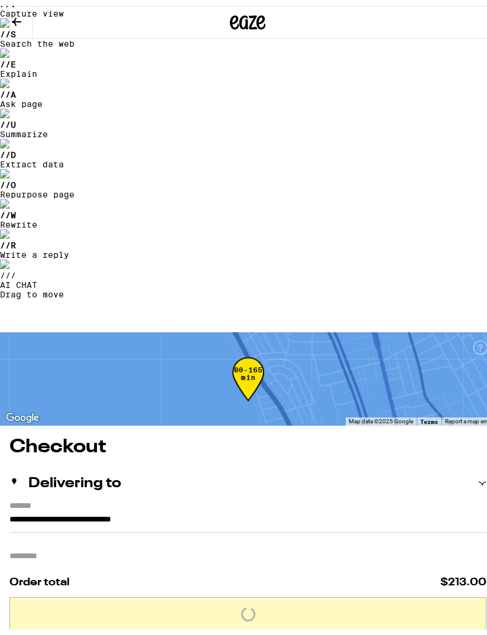
scroll to position [106, 0]
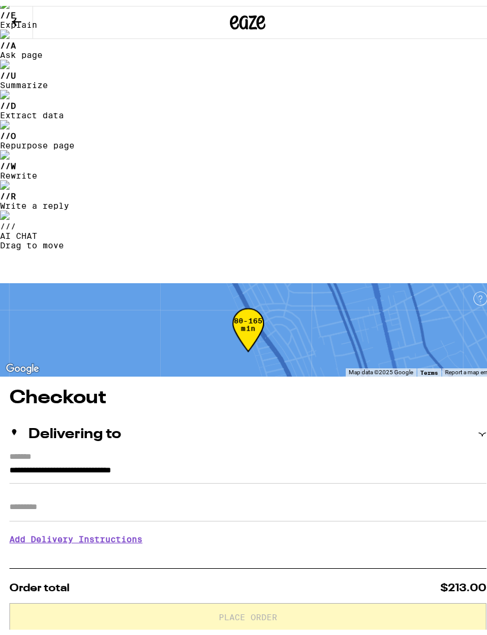
radio input "true"
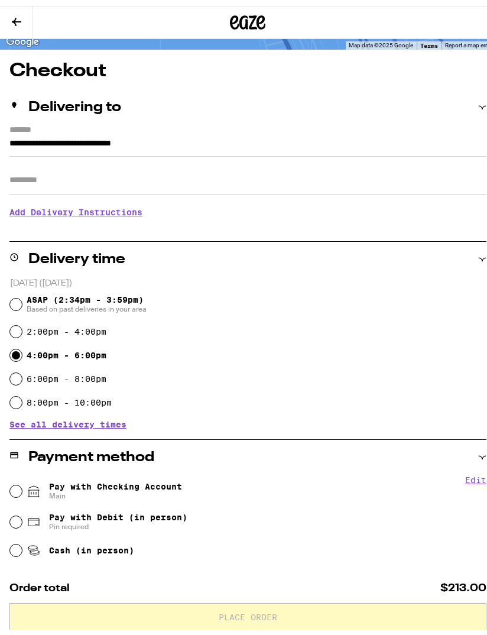
scroll to position [267, 0]
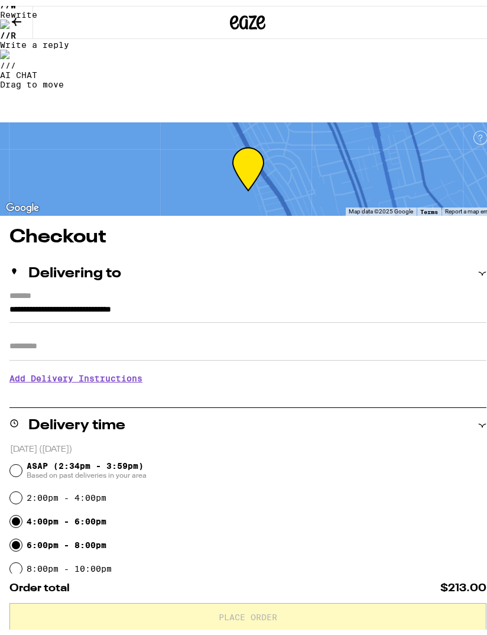
click at [15, 533] on input "6:00pm - 8:00pm" at bounding box center [16, 539] width 12 height 12
radio input "true"
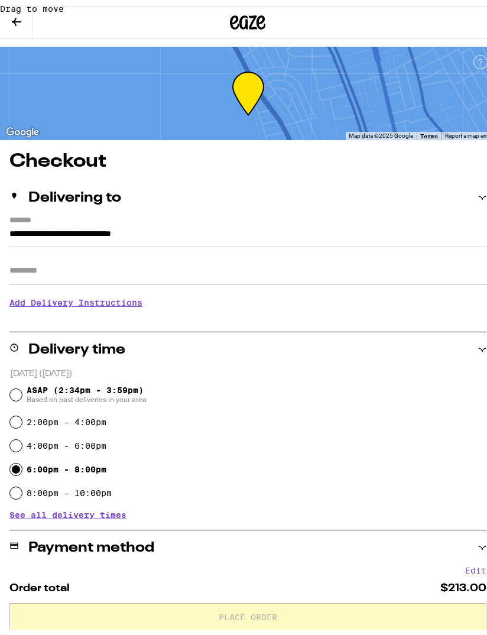
scroll to position [440, 0]
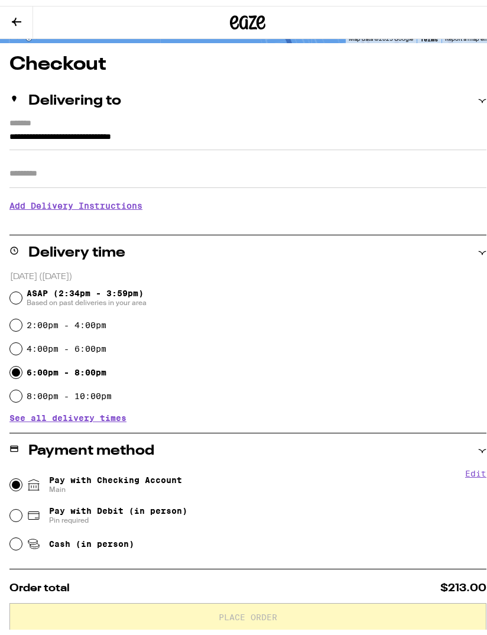
click at [17, 473] on input "Pay with Checking Account Main" at bounding box center [16, 479] width 12 height 12
radio input "true"
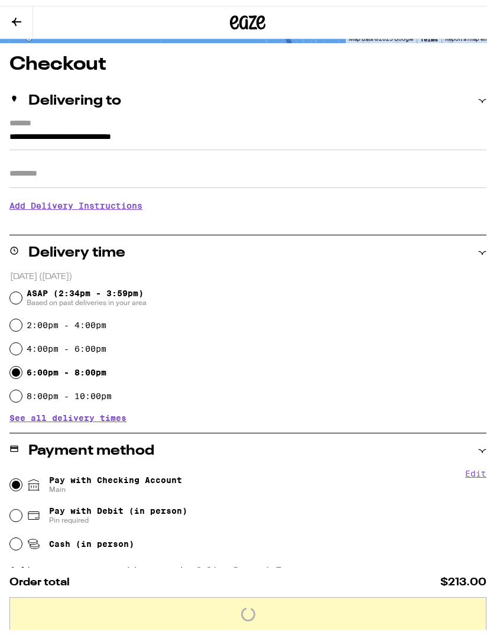
scroll to position [523, 0]
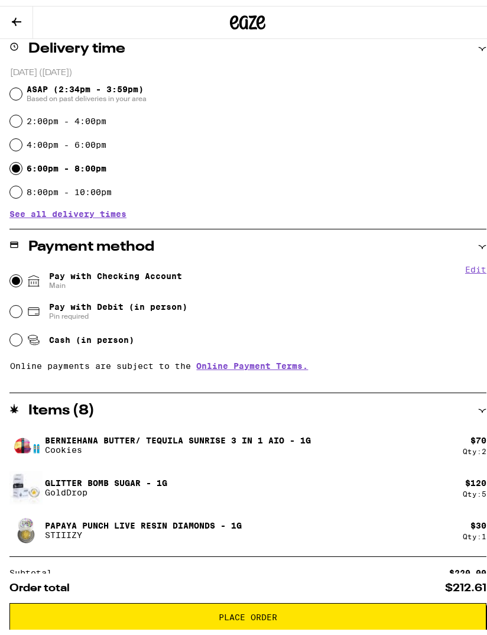
type input "10"
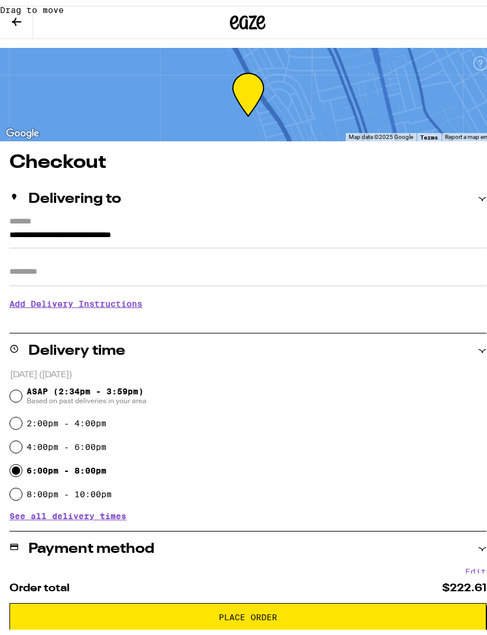
scroll to position [0, 0]
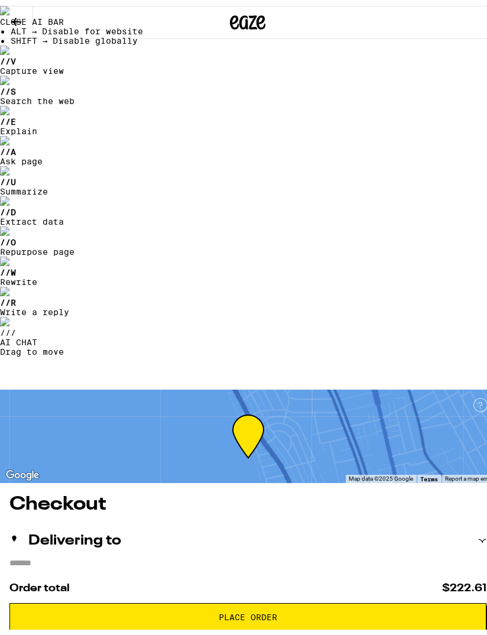
click at [96, 626] on h3 "Add Delivery Instructions" at bounding box center [247, 639] width 477 height 27
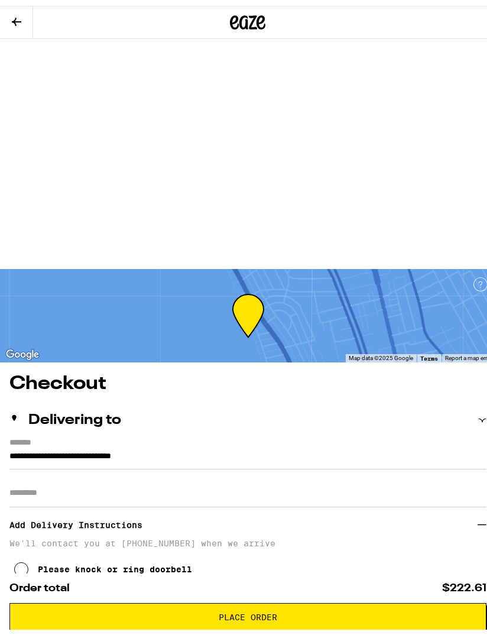
drag, startPoint x: 409, startPoint y: 413, endPoint x: 316, endPoint y: 414, distance: 92.8
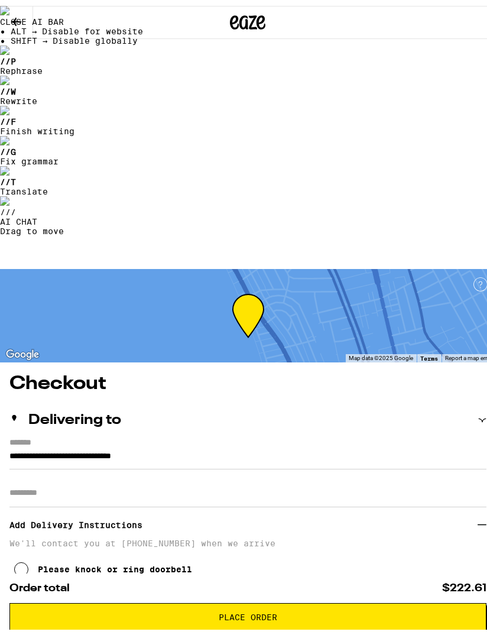
scroll to position [136, 0]
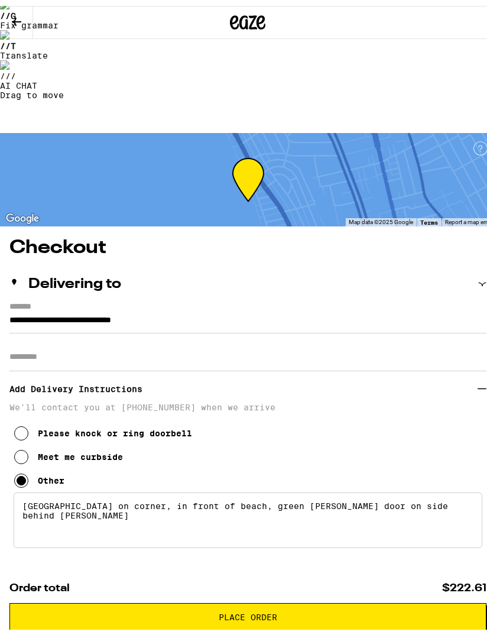
type textarea "[GEOGRAPHIC_DATA] on corner, in front of beach, green [PERSON_NAME] door on sid…"
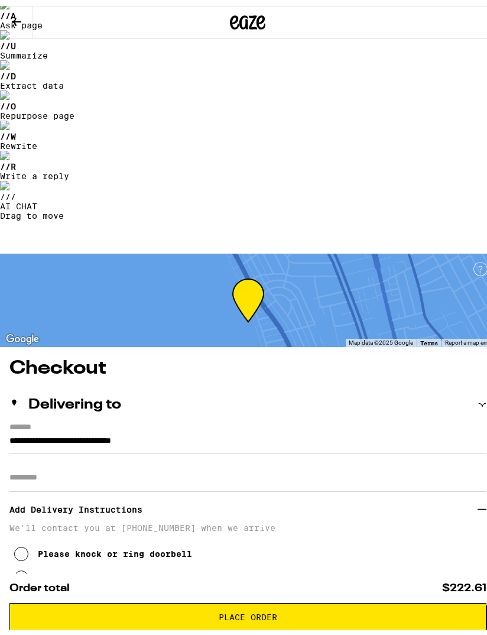
click at [293, 614] on span "Place Order" at bounding box center [248, 611] width 457 height 8
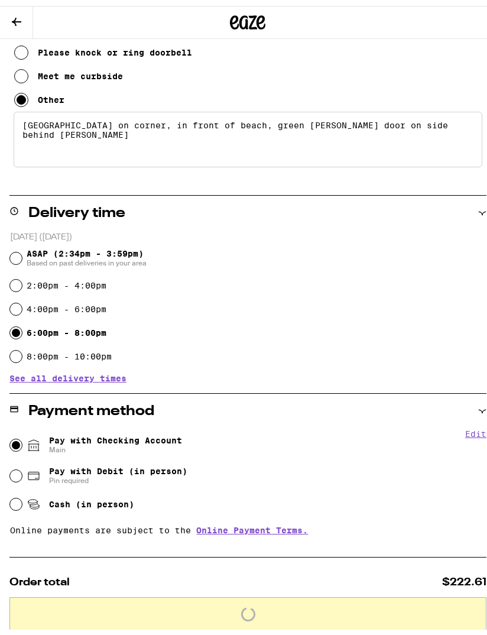
scroll to position [735, 0]
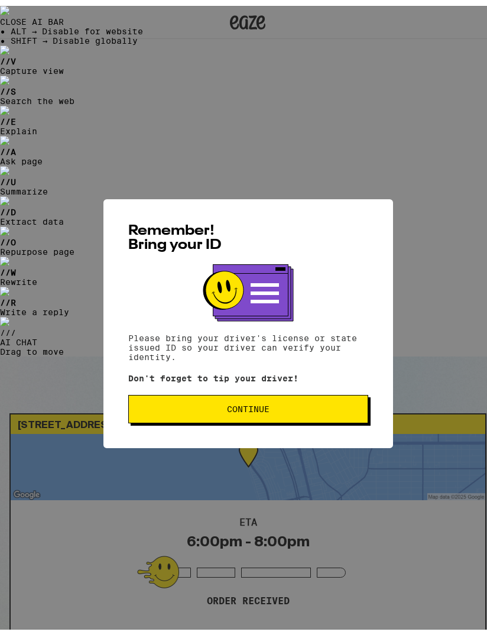
click at [232, 406] on span "Continue" at bounding box center [248, 403] width 43 height 8
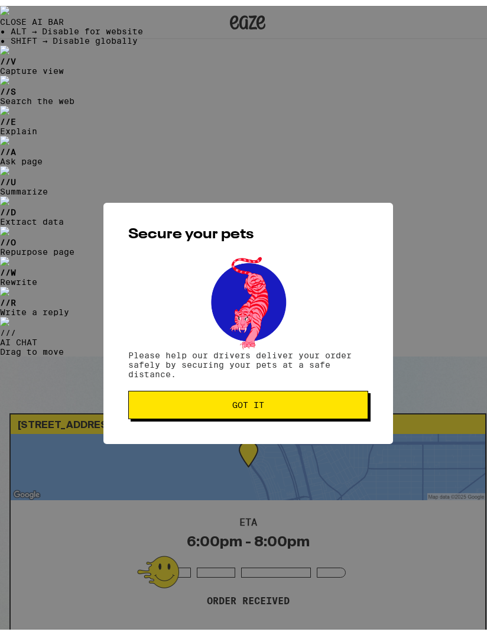
click at [268, 393] on button "Got it" at bounding box center [248, 399] width 240 height 28
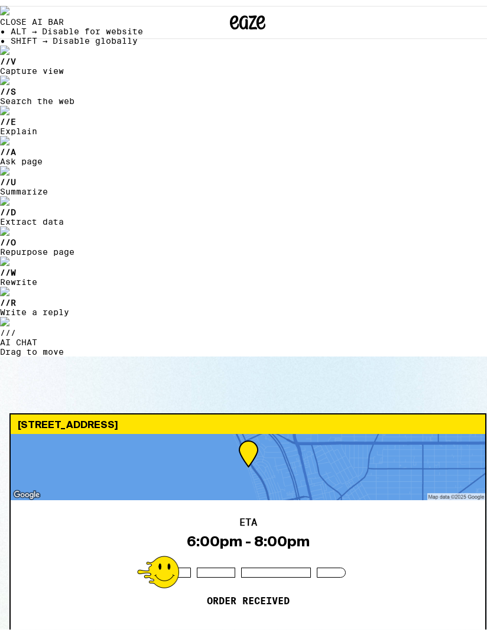
scroll to position [43, 0]
